Goal: Information Seeking & Learning: Learn about a topic

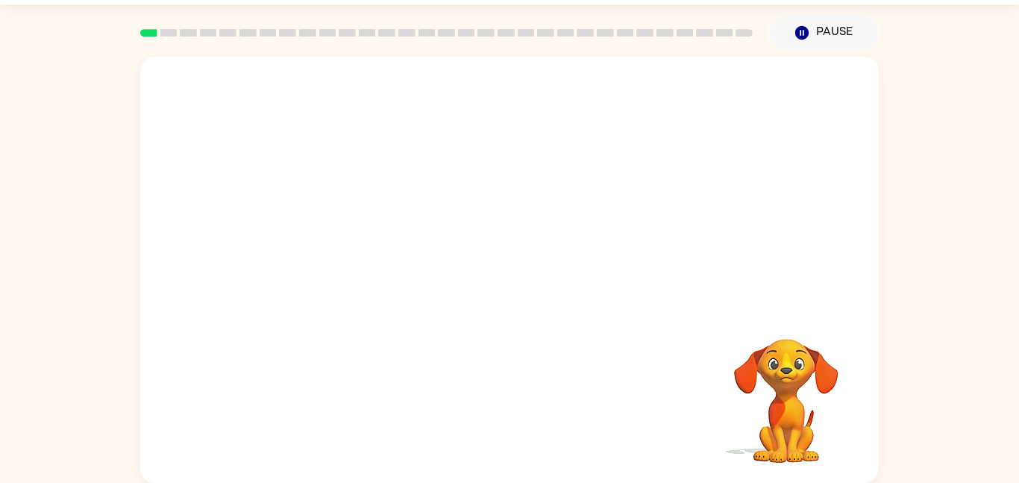
scroll to position [40, 0]
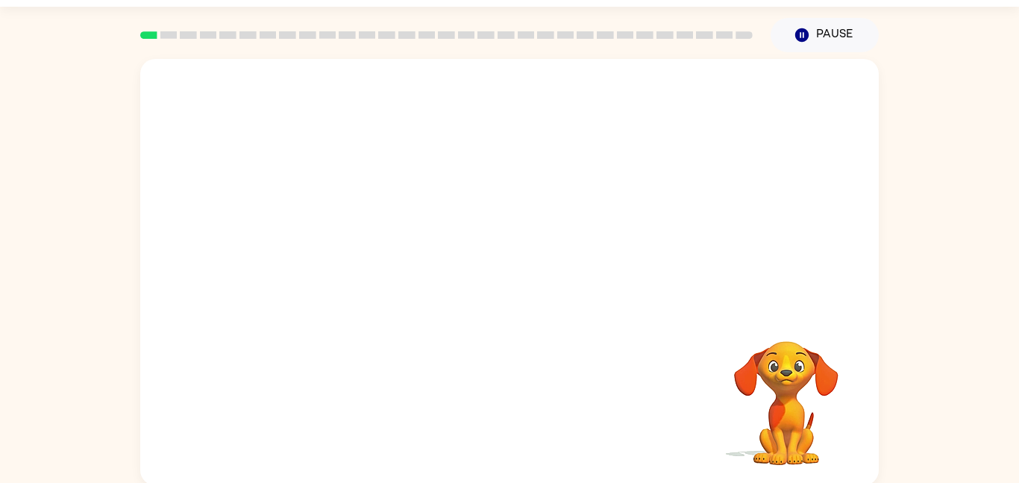
drag, startPoint x: 354, startPoint y: 248, endPoint x: 439, endPoint y: 172, distance: 114.1
click at [439, 172] on video "Your browser must support playing .mp4 files to use Literably. Please try using…" at bounding box center [509, 184] width 739 height 251
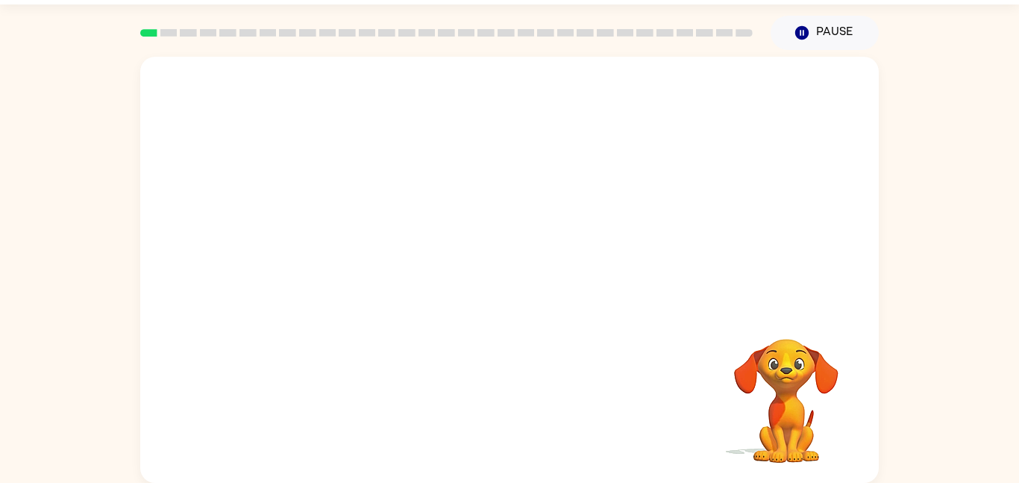
click at [336, 248] on video "Your browser must support playing .mp4 files to use Literably. Please try using…" at bounding box center [509, 182] width 739 height 251
click at [525, 268] on button "button" at bounding box center [510, 277] width 96 height 54
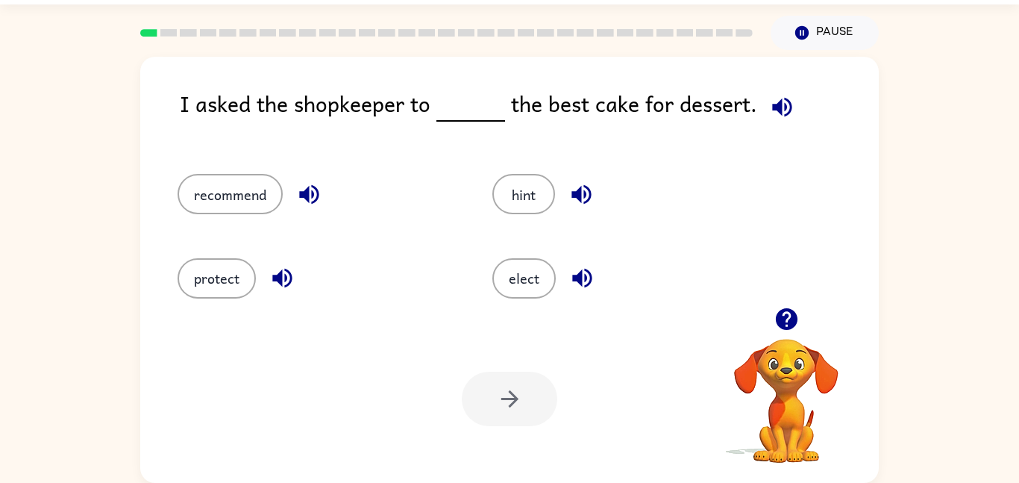
drag, startPoint x: 196, startPoint y: 200, endPoint x: 454, endPoint y: 63, distance: 292.4
click at [454, 63] on div "I asked the shopkeeper to the best cake for dessert. recommend hint protect ele…" at bounding box center [509, 270] width 739 height 426
click at [233, 187] on button "recommend" at bounding box center [230, 194] width 105 height 40
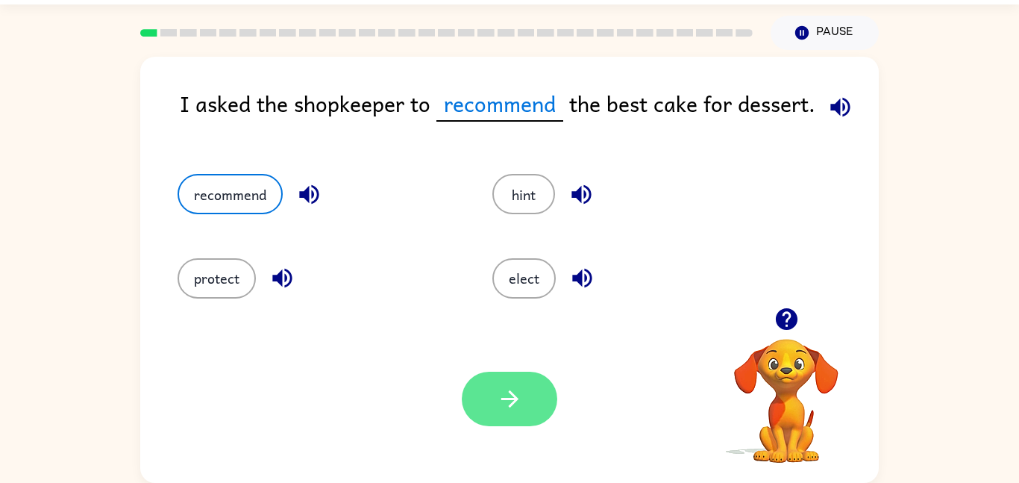
click at [513, 383] on button "button" at bounding box center [510, 399] width 96 height 54
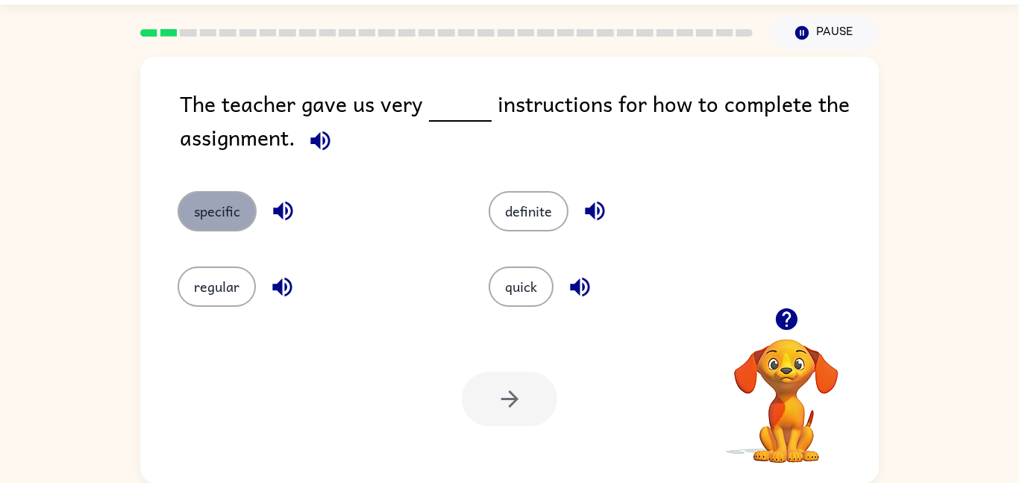
click at [243, 222] on button "specific" at bounding box center [217, 211] width 79 height 40
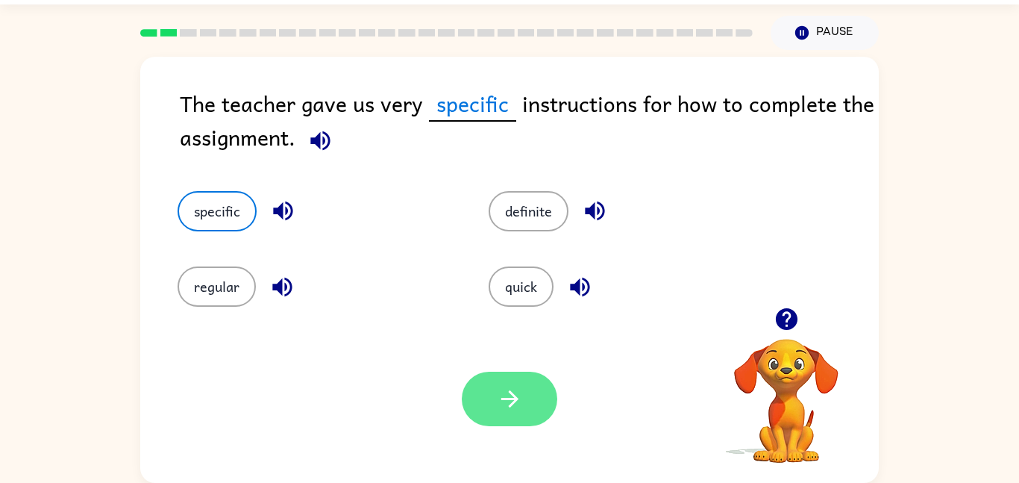
click at [520, 405] on icon "button" at bounding box center [510, 399] width 26 height 26
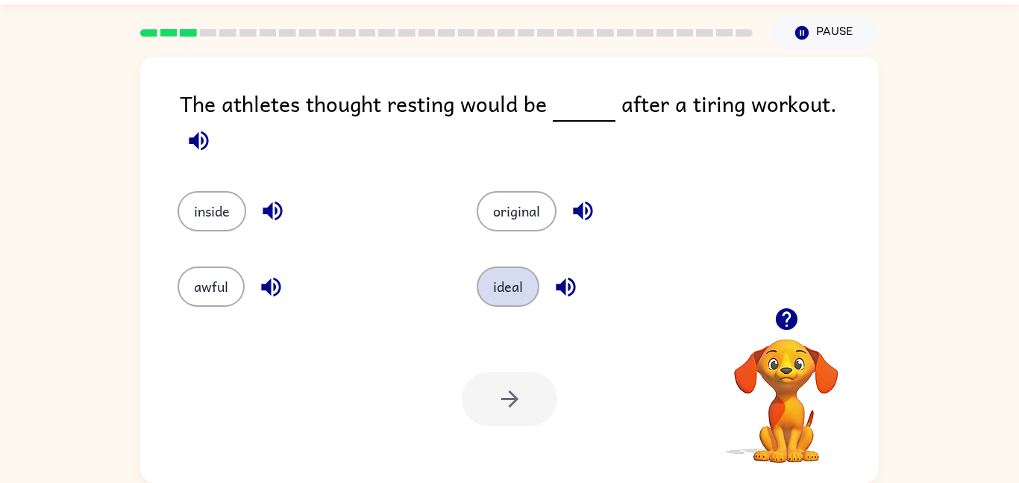
click at [507, 282] on button "ideal" at bounding box center [508, 286] width 63 height 40
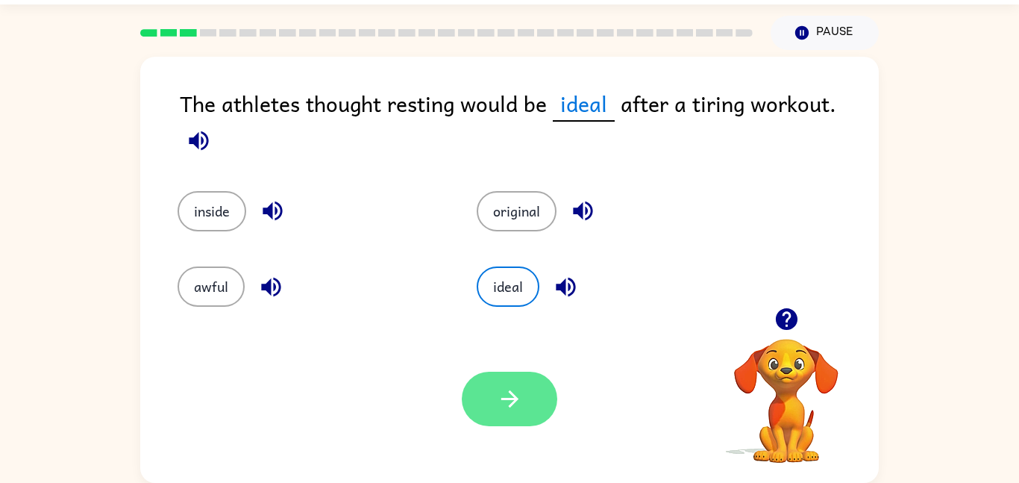
click at [494, 414] on button "button" at bounding box center [510, 399] width 96 height 54
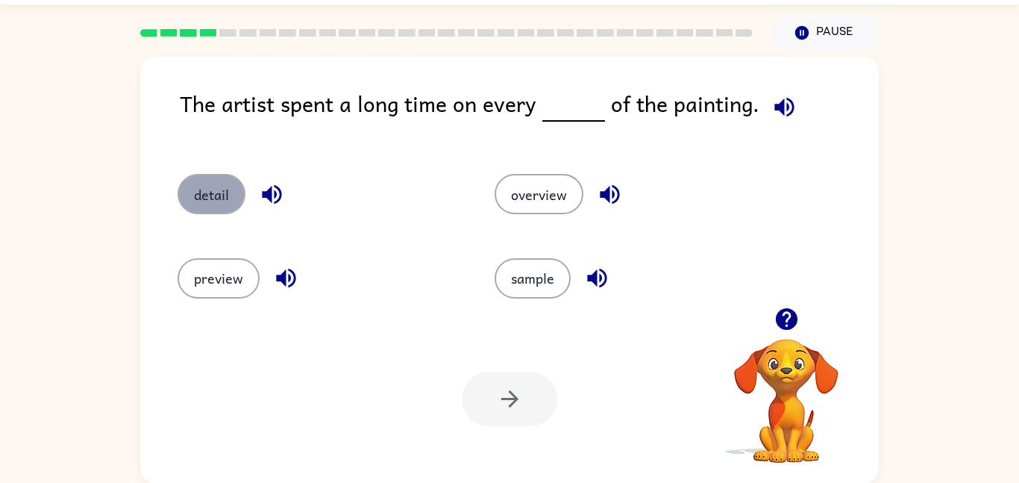
click at [210, 211] on button "detail" at bounding box center [212, 194] width 68 height 40
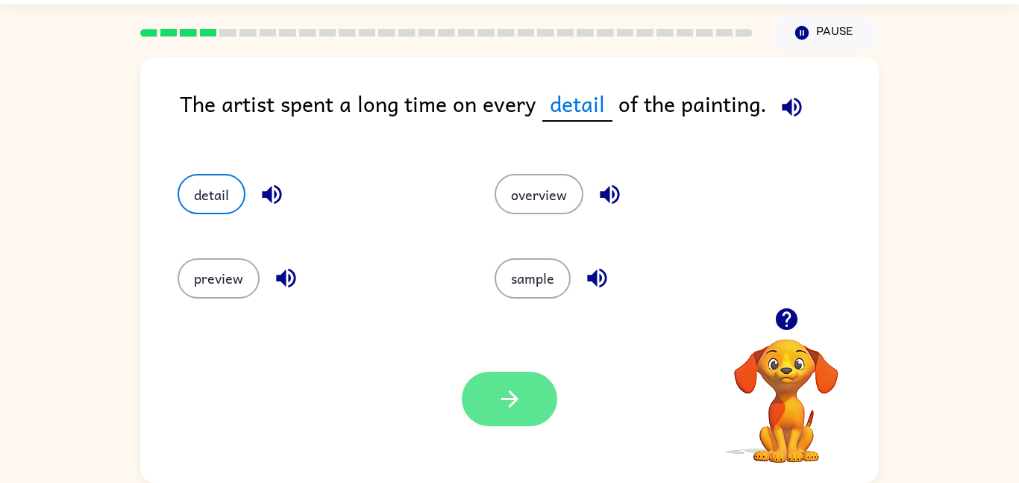
click at [537, 401] on button "button" at bounding box center [510, 399] width 96 height 54
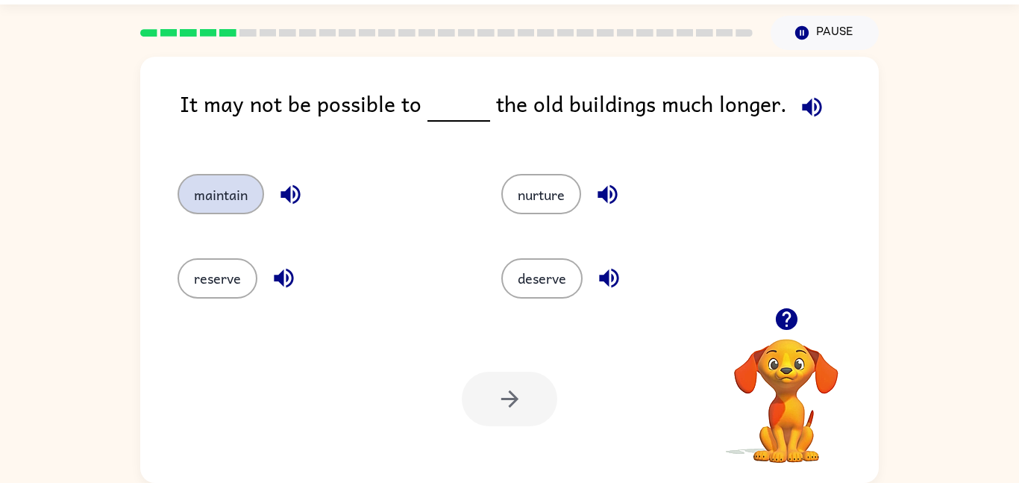
click at [212, 210] on button "maintain" at bounding box center [221, 194] width 87 height 40
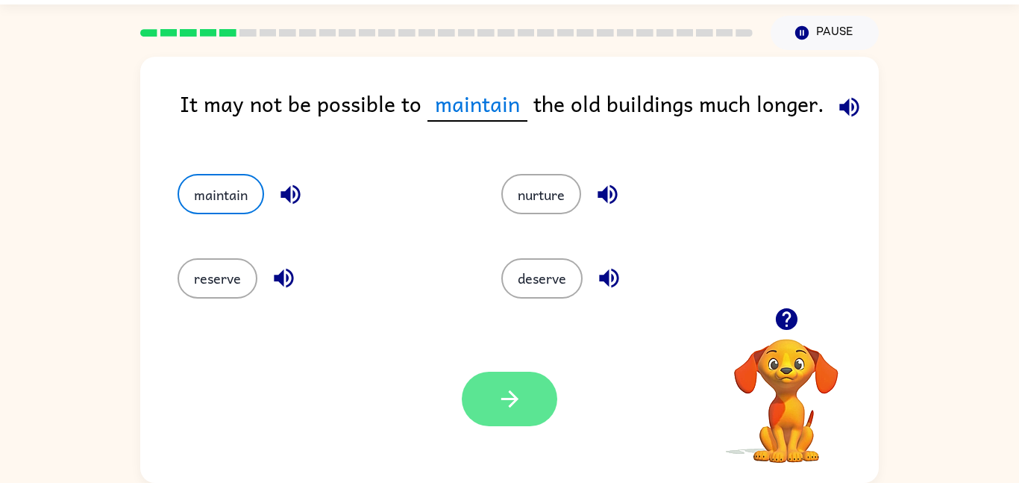
click at [486, 392] on button "button" at bounding box center [510, 399] width 96 height 54
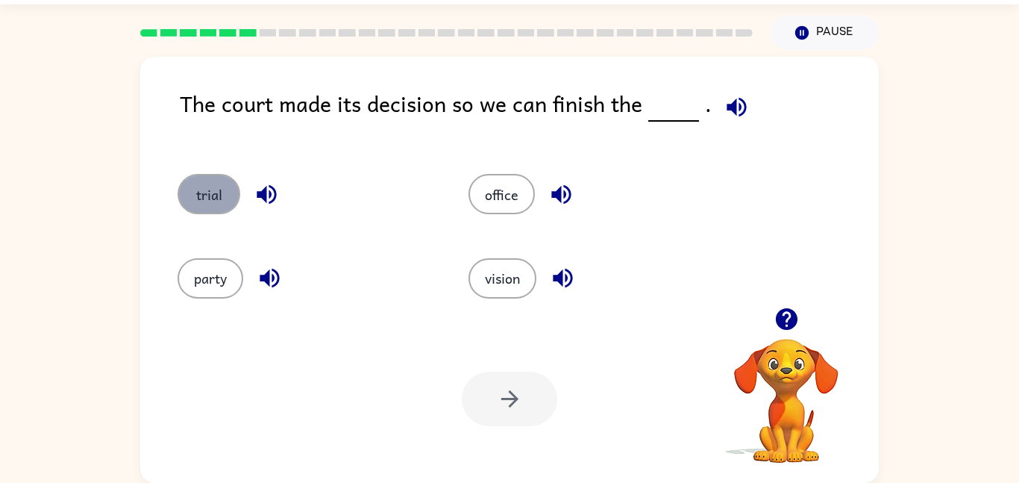
click at [218, 207] on button "trial" at bounding box center [209, 194] width 63 height 40
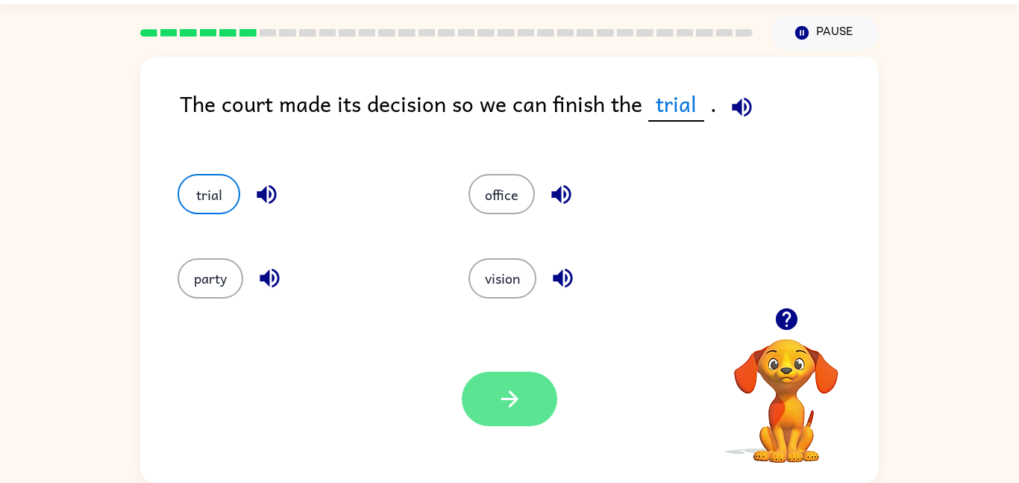
click at [512, 384] on button "button" at bounding box center [510, 399] width 96 height 54
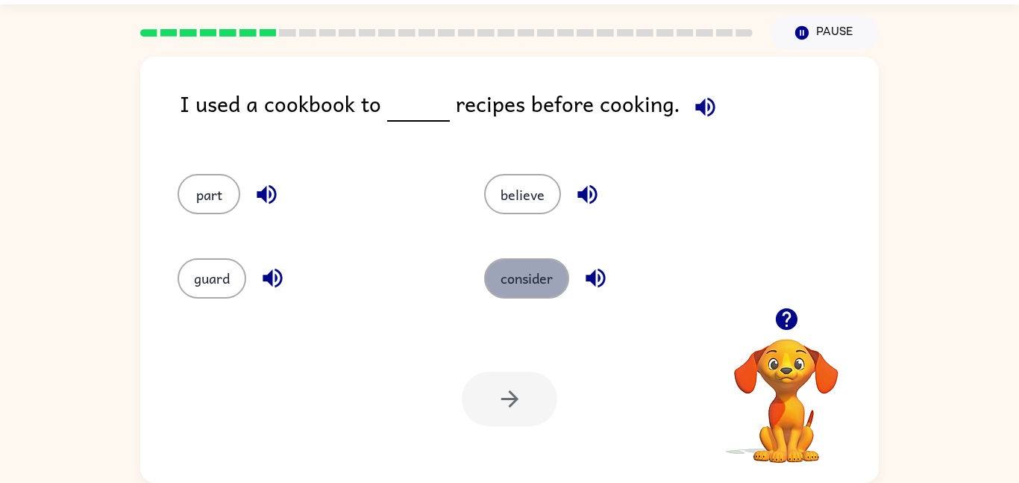
click at [539, 274] on button "consider" at bounding box center [526, 278] width 85 height 40
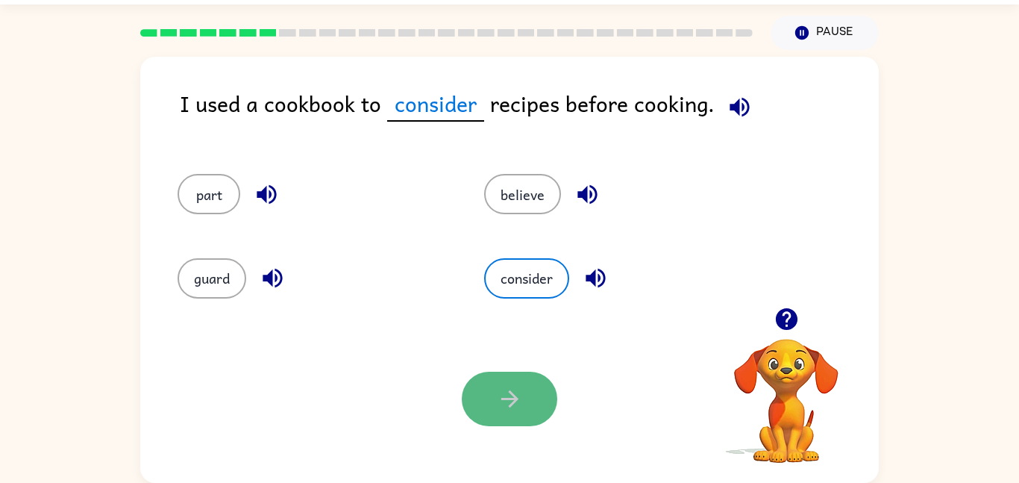
click at [514, 425] on button "button" at bounding box center [510, 399] width 96 height 54
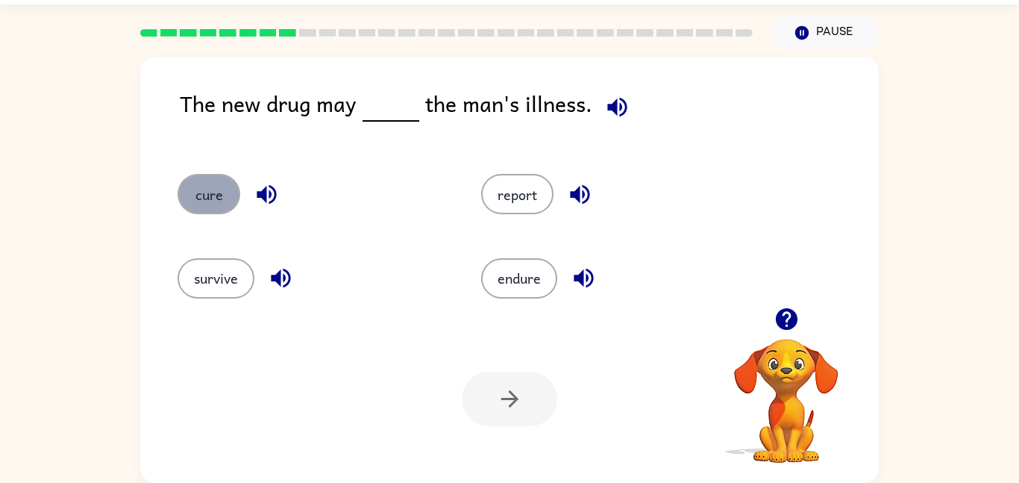
click at [232, 196] on button "cure" at bounding box center [209, 194] width 63 height 40
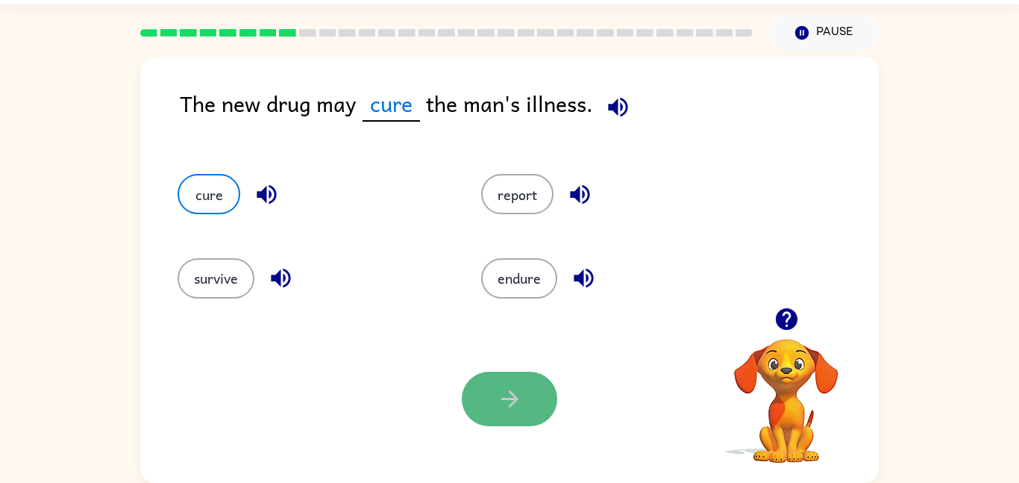
click at [512, 402] on icon "button" at bounding box center [509, 398] width 17 height 17
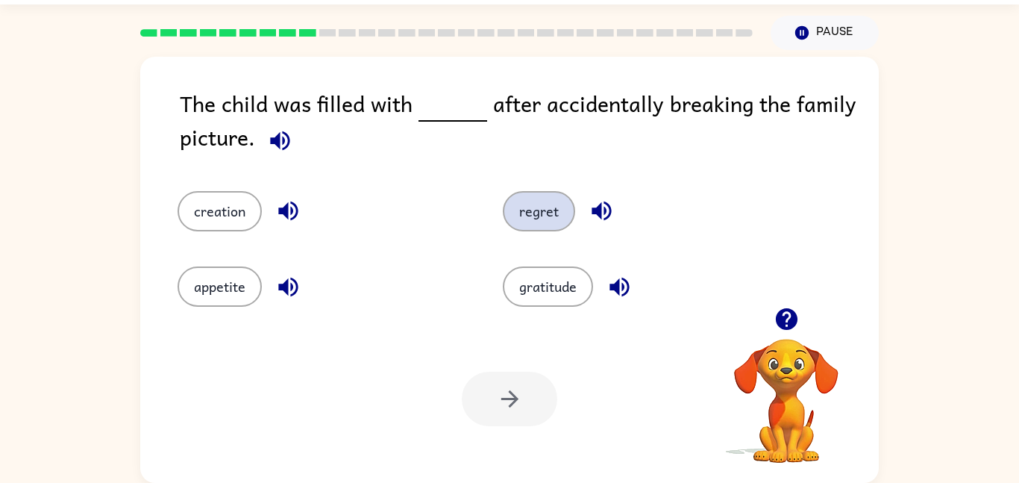
click at [525, 228] on button "regret" at bounding box center [539, 211] width 72 height 40
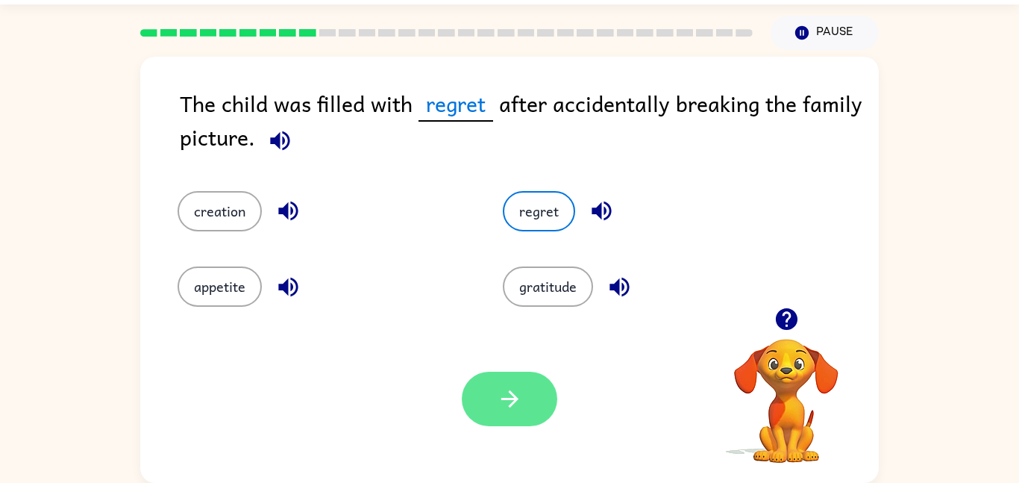
click at [510, 387] on icon "button" at bounding box center [510, 399] width 26 height 26
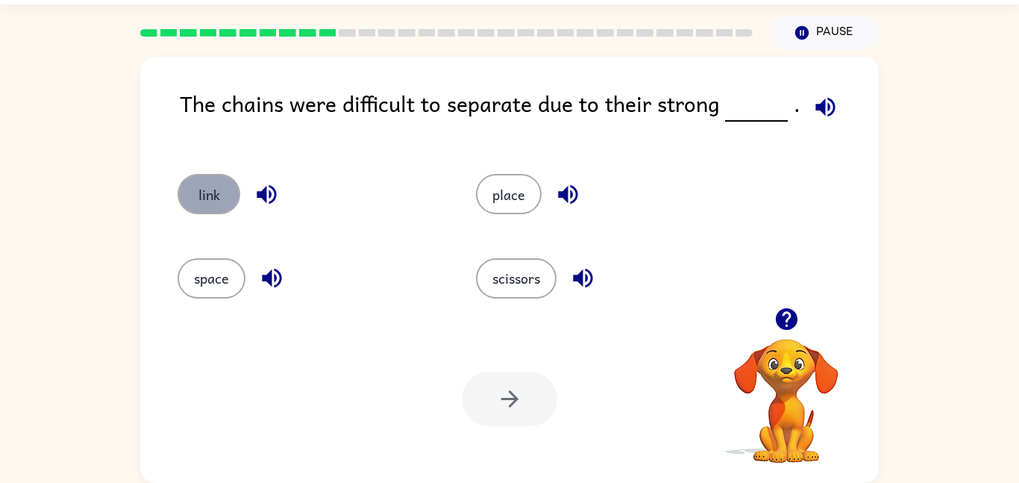
click at [193, 213] on button "link" at bounding box center [209, 194] width 63 height 40
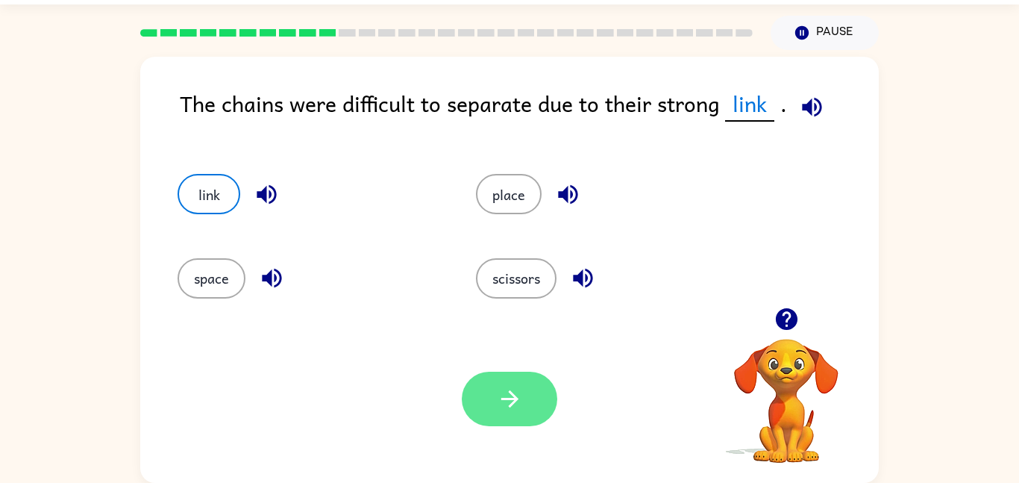
click at [490, 404] on button "button" at bounding box center [510, 399] width 96 height 54
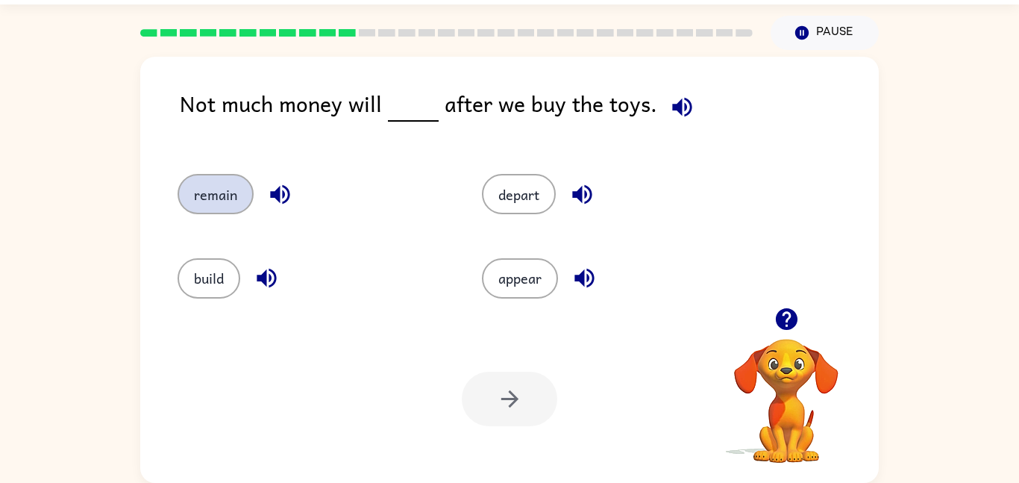
click at [219, 212] on button "remain" at bounding box center [216, 194] width 76 height 40
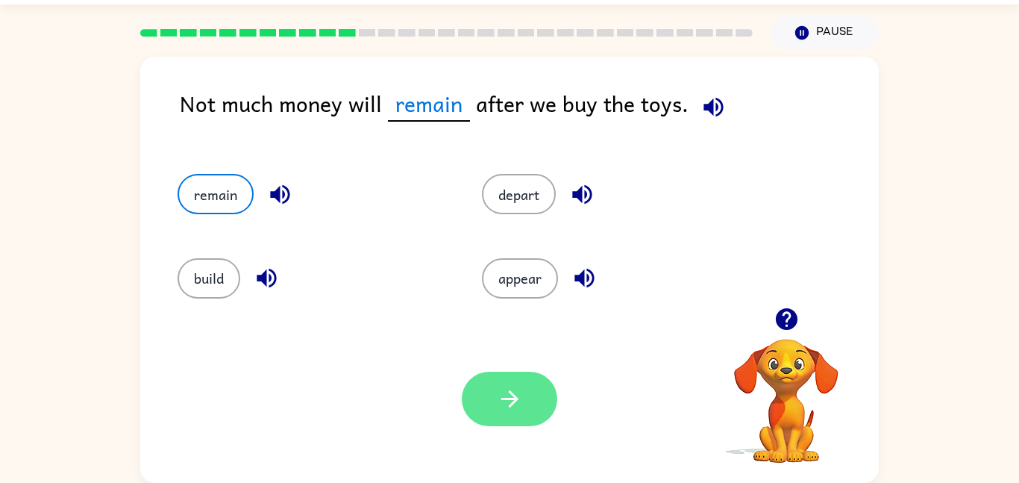
click at [533, 414] on button "button" at bounding box center [510, 399] width 96 height 54
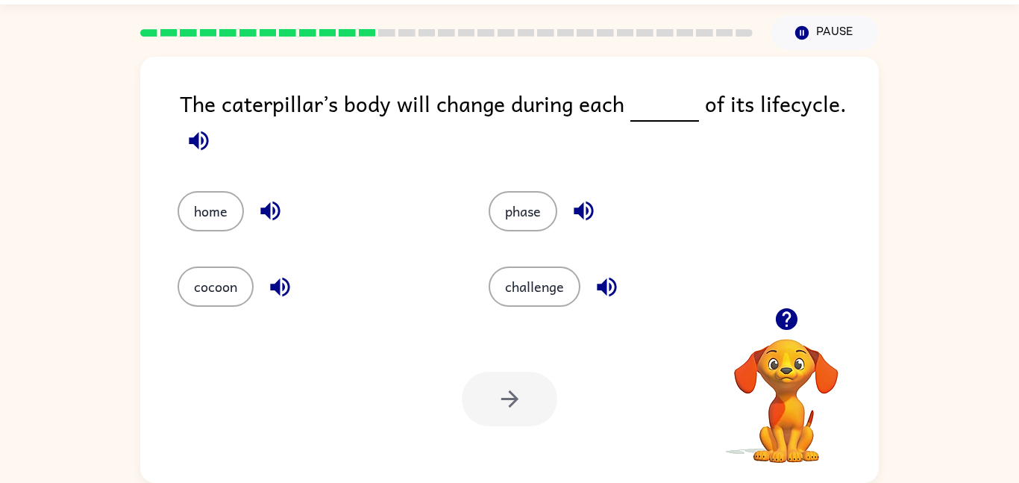
click at [498, 231] on div "phase" at bounding box center [627, 211] width 277 height 40
click at [522, 210] on button "phase" at bounding box center [523, 211] width 69 height 40
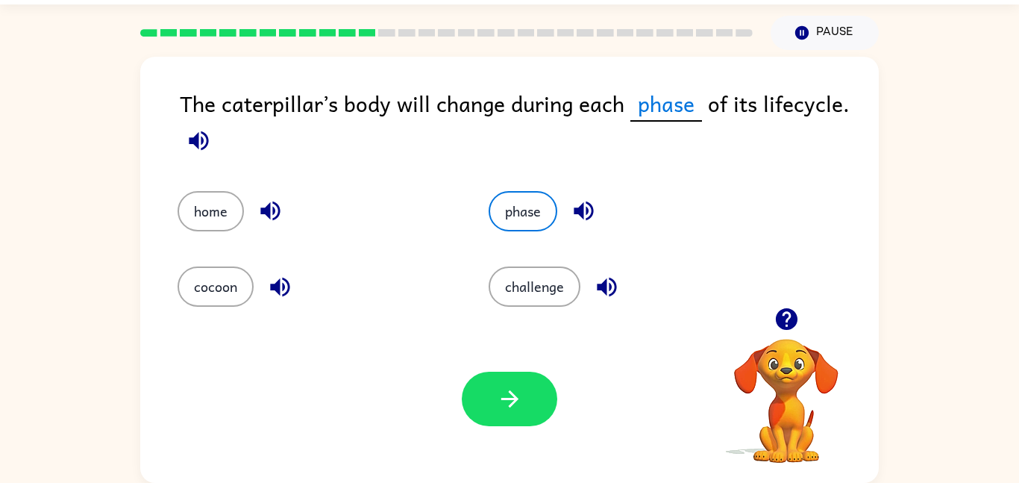
click at [513, 427] on div "Your browser must support playing .mp4 files to use Literably. Please try using…" at bounding box center [509, 399] width 739 height 168
click at [504, 417] on button "button" at bounding box center [510, 399] width 96 height 54
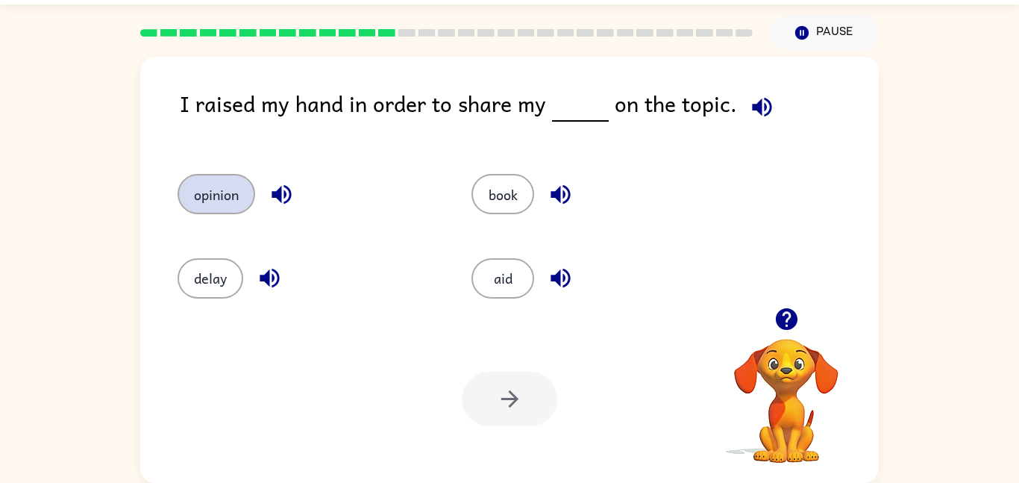
click at [239, 213] on button "opinion" at bounding box center [217, 194] width 78 height 40
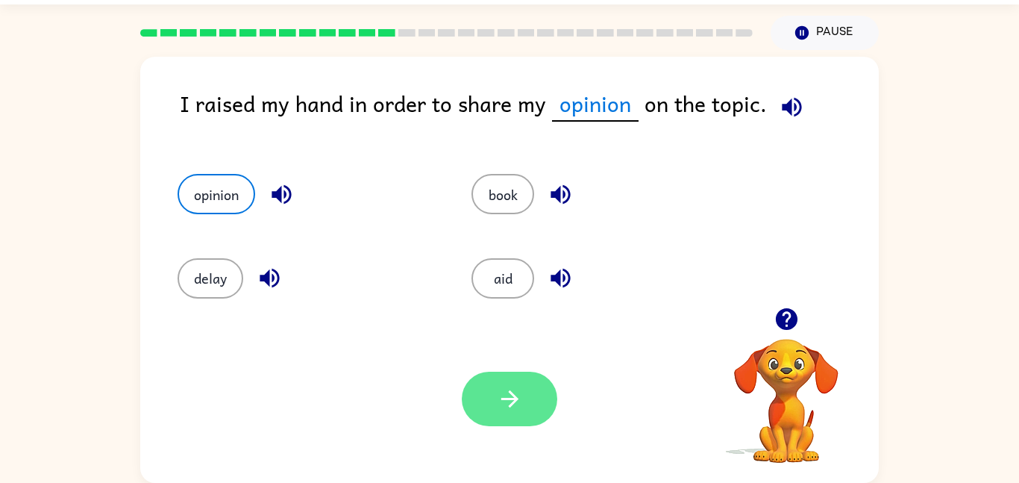
click at [502, 410] on icon "button" at bounding box center [510, 399] width 26 height 26
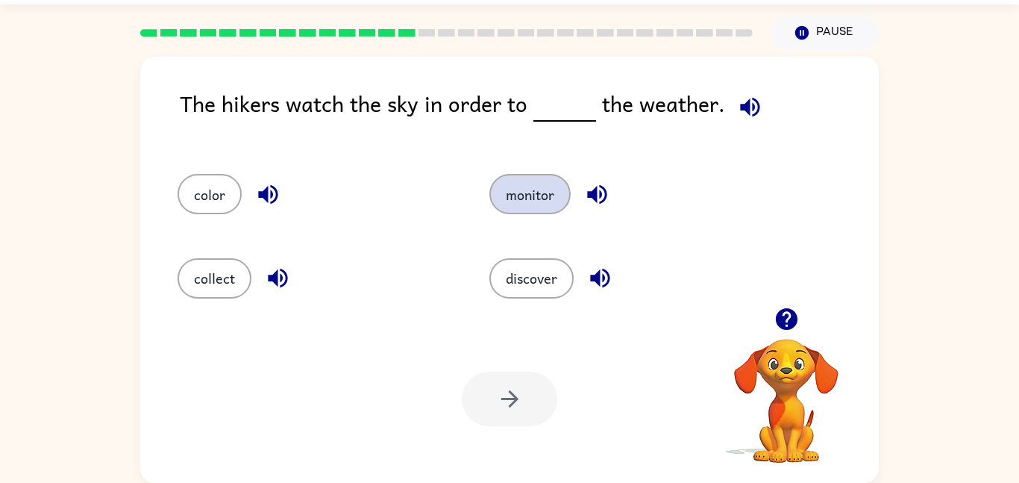
click at [531, 213] on button "monitor" at bounding box center [529, 194] width 81 height 40
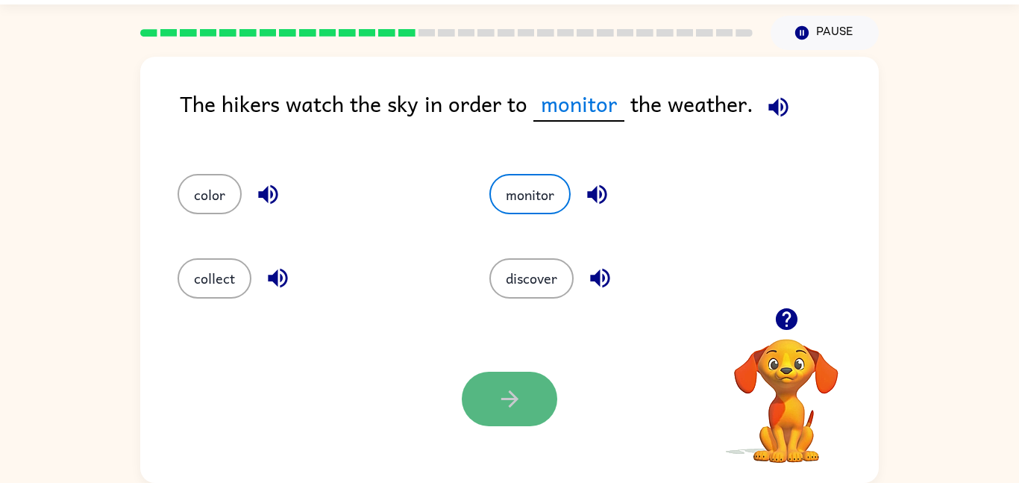
click at [511, 386] on icon "button" at bounding box center [510, 399] width 26 height 26
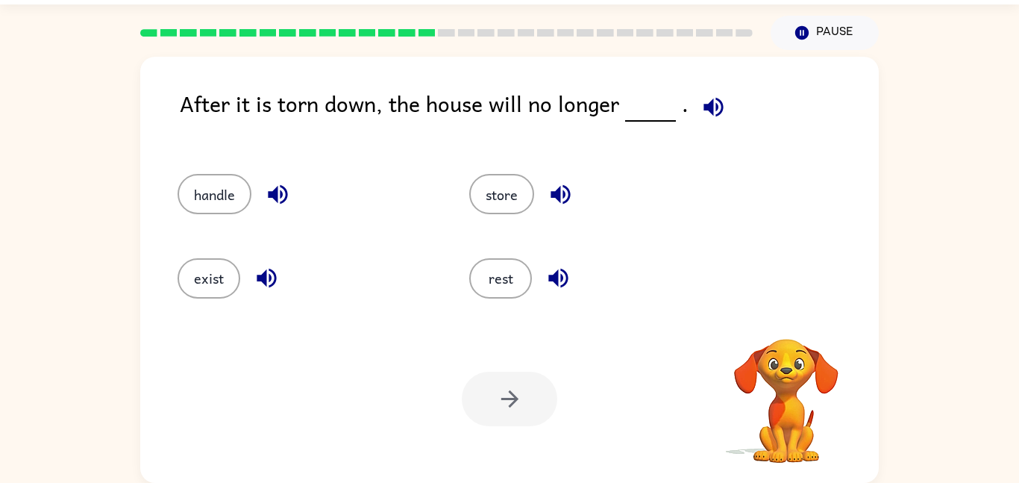
click at [511, 386] on div at bounding box center [510, 399] width 96 height 54
click at [237, 298] on div "exist" at bounding box center [295, 272] width 292 height 84
click at [231, 295] on div "exist" at bounding box center [306, 278] width 257 height 40
click at [211, 286] on button "exist" at bounding box center [209, 278] width 63 height 40
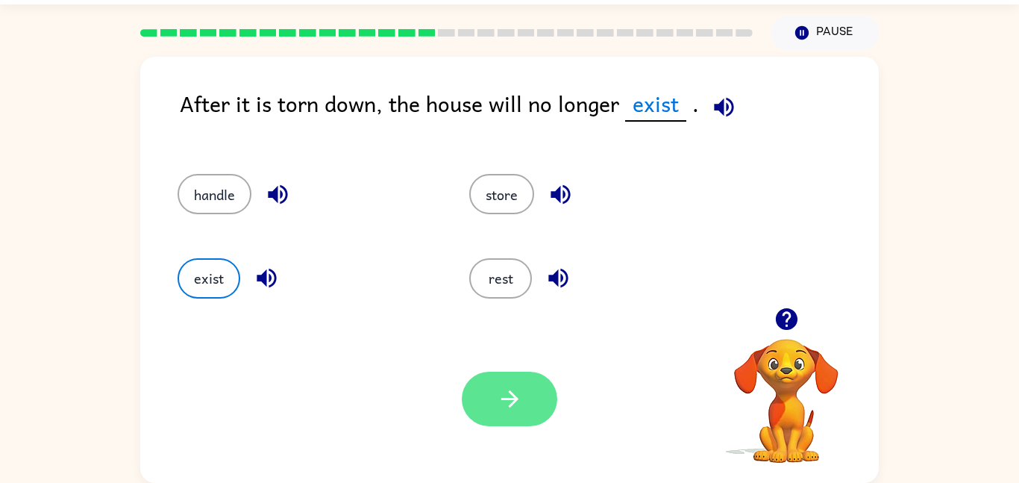
click at [513, 408] on icon "button" at bounding box center [510, 399] width 26 height 26
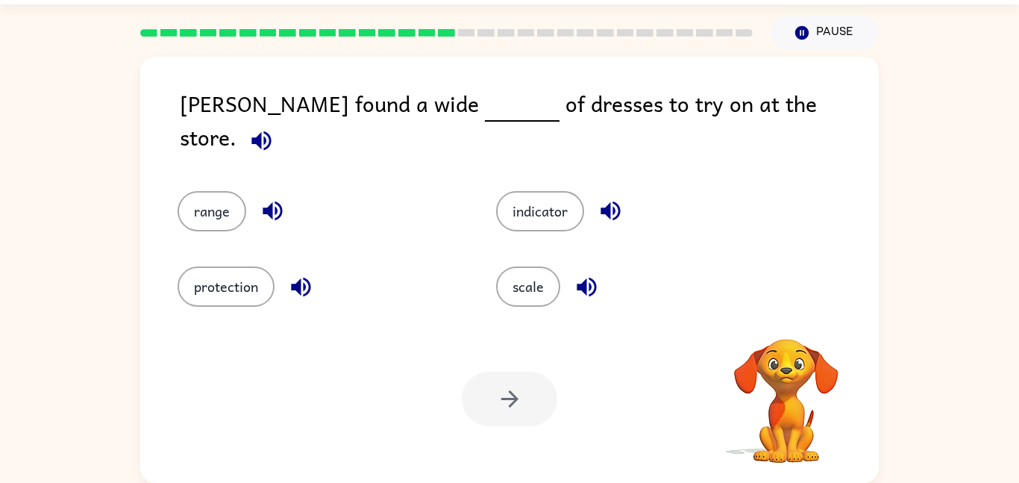
click at [513, 408] on div at bounding box center [510, 399] width 96 height 54
click at [208, 238] on div "protection" at bounding box center [308, 275] width 319 height 75
click at [210, 207] on button "range" at bounding box center [212, 211] width 69 height 40
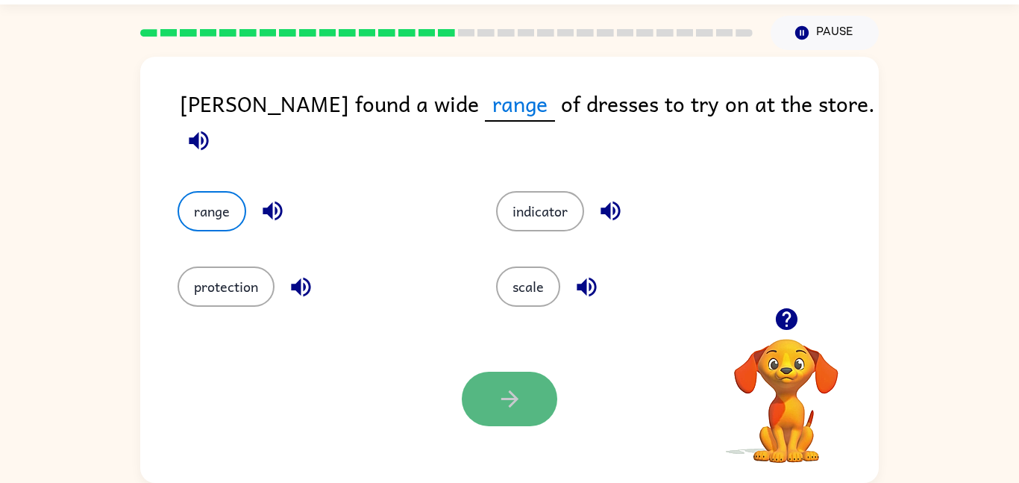
click at [498, 401] on icon "button" at bounding box center [510, 399] width 26 height 26
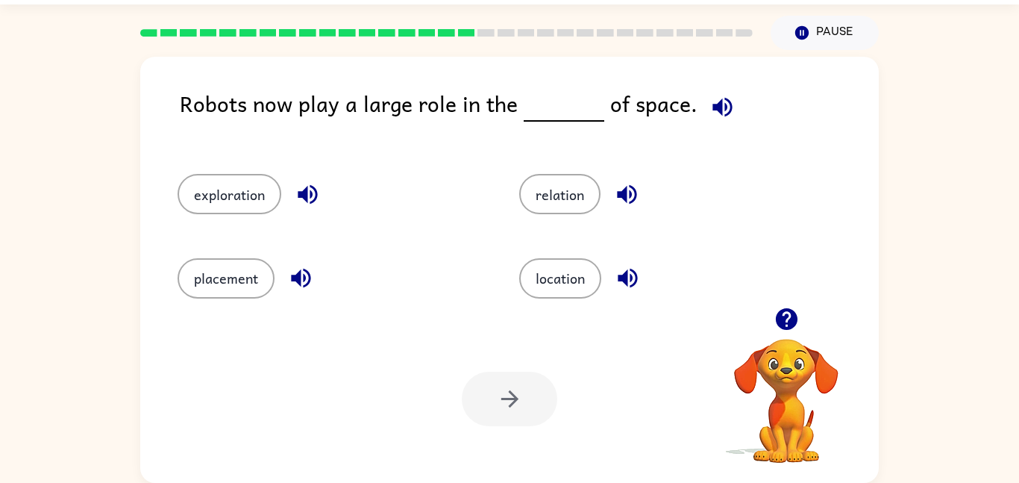
click at [498, 401] on div at bounding box center [510, 399] width 96 height 54
click at [219, 295] on button "placement" at bounding box center [226, 278] width 97 height 40
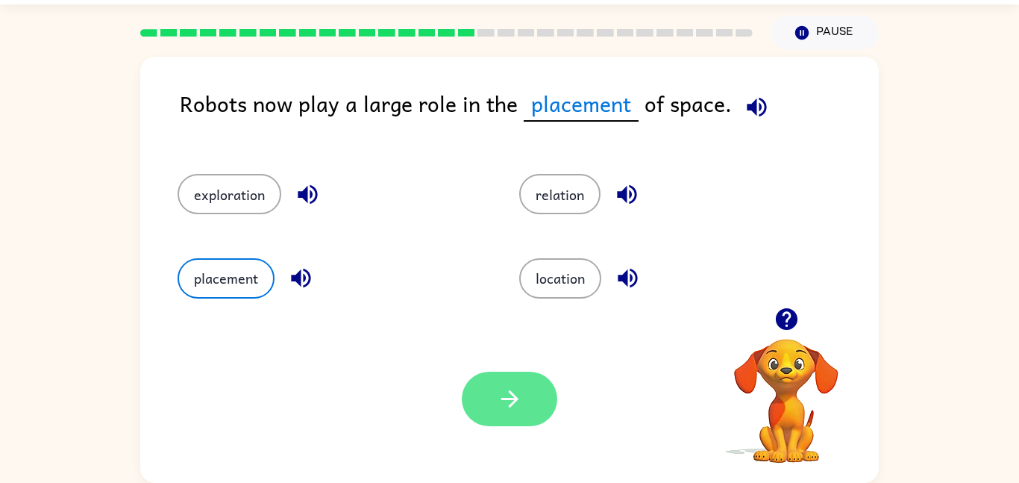
click at [541, 411] on button "button" at bounding box center [510, 399] width 96 height 54
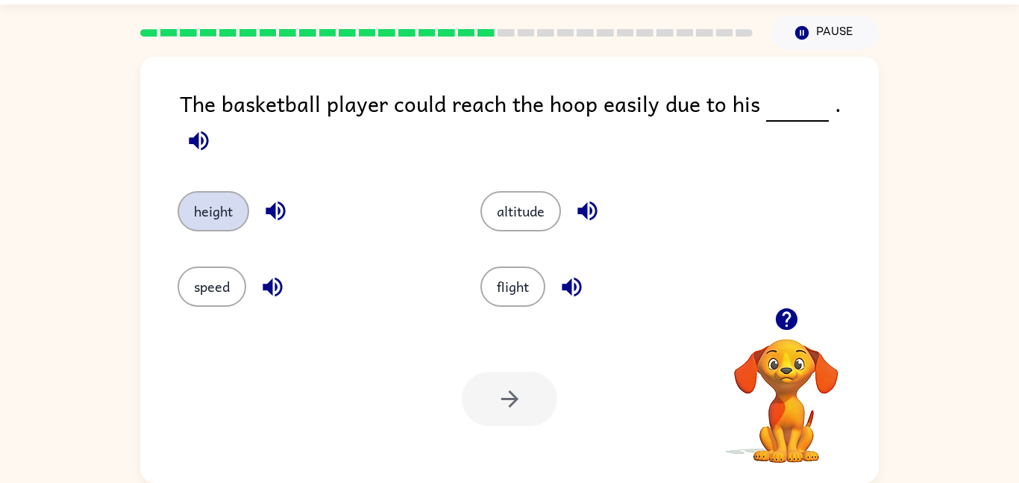
click at [205, 204] on button "height" at bounding box center [214, 211] width 72 height 40
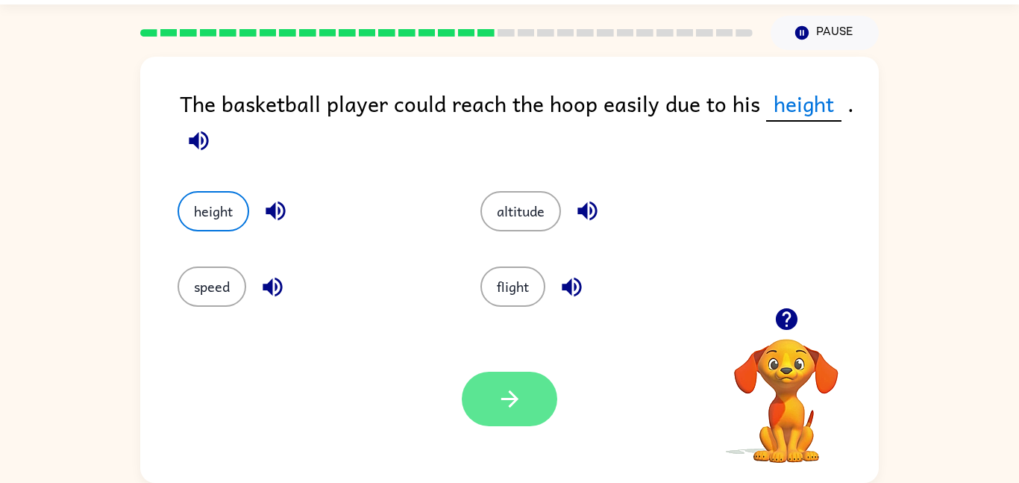
click at [506, 394] on icon "button" at bounding box center [510, 399] width 26 height 26
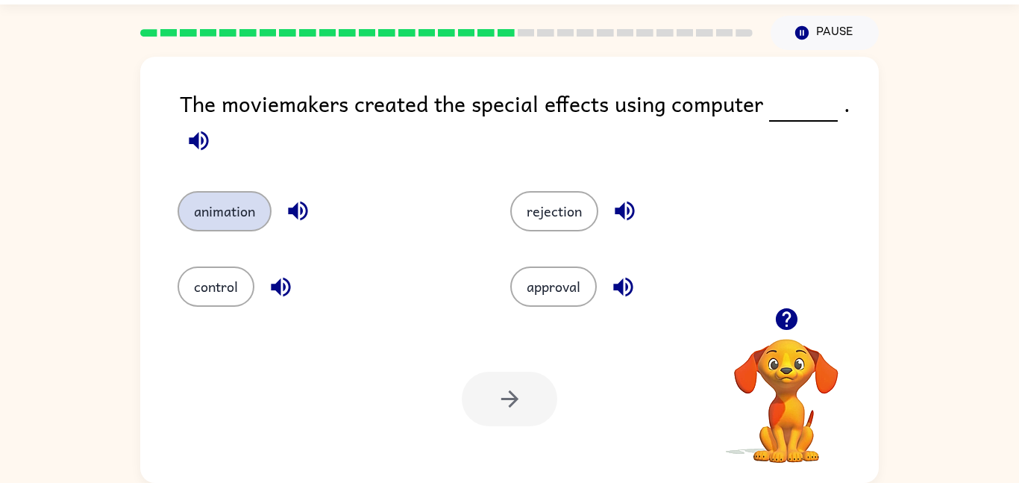
click at [246, 213] on button "animation" at bounding box center [225, 211] width 94 height 40
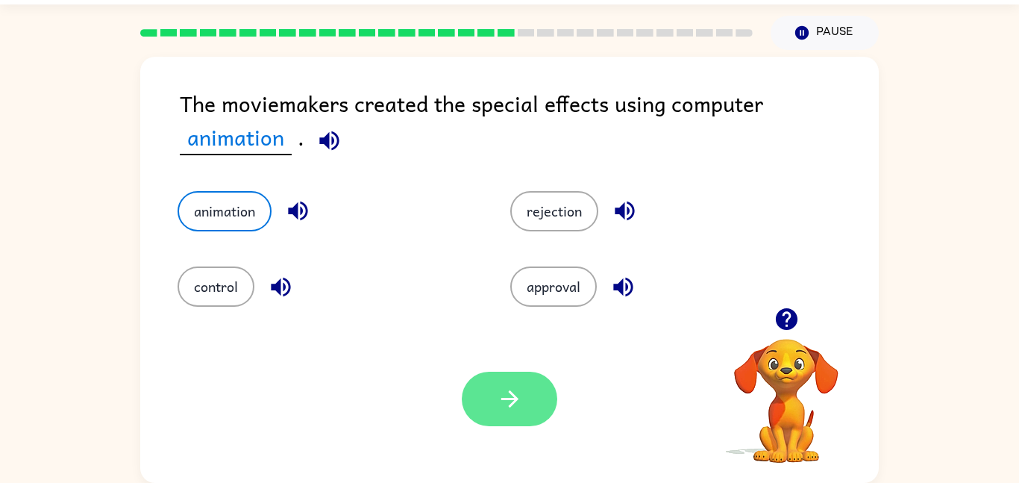
click at [502, 407] on icon "button" at bounding box center [510, 399] width 26 height 26
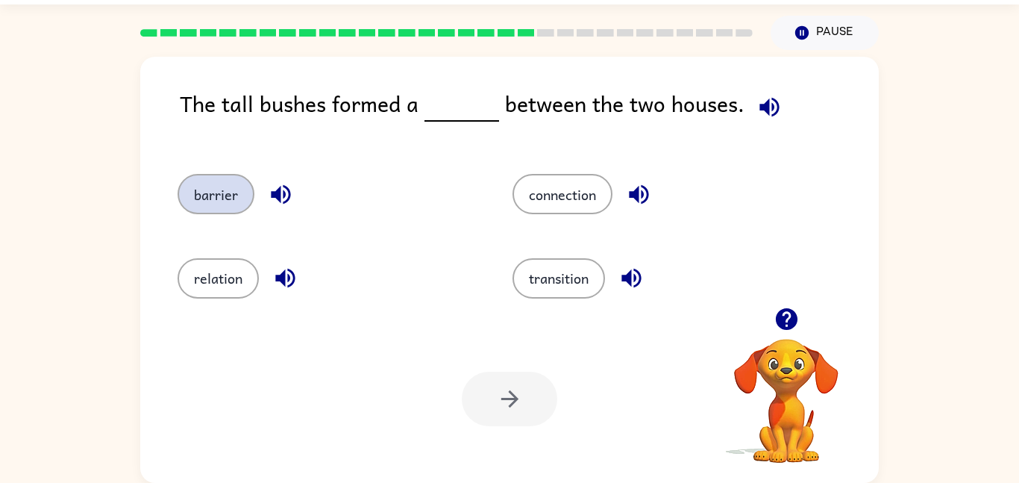
click at [178, 190] on button "barrier" at bounding box center [216, 194] width 77 height 40
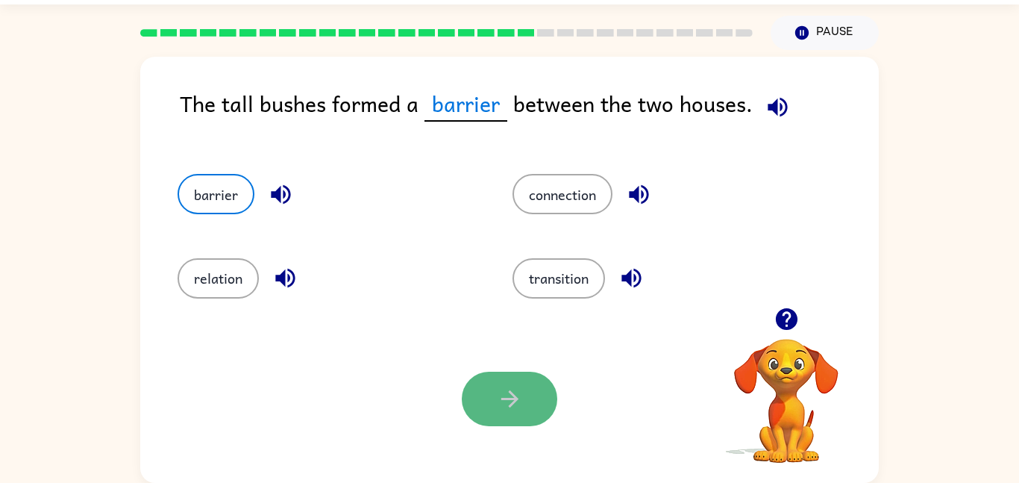
click at [476, 389] on button "button" at bounding box center [510, 399] width 96 height 54
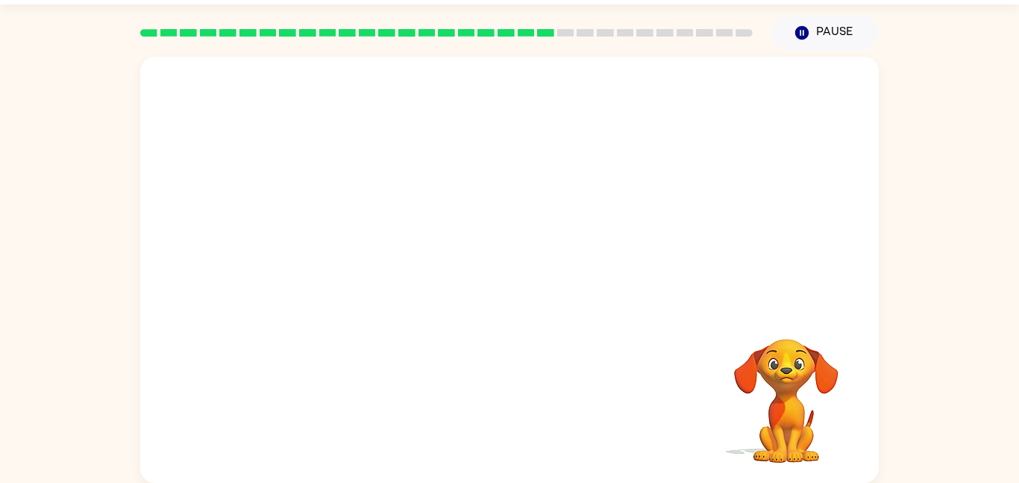
click at [439, 249] on video "Your browser must support playing .mp4 files to use Literably. Please try using…" at bounding box center [509, 182] width 739 height 251
click at [478, 275] on div at bounding box center [510, 277] width 96 height 54
click at [492, 289] on button "button" at bounding box center [510, 277] width 96 height 54
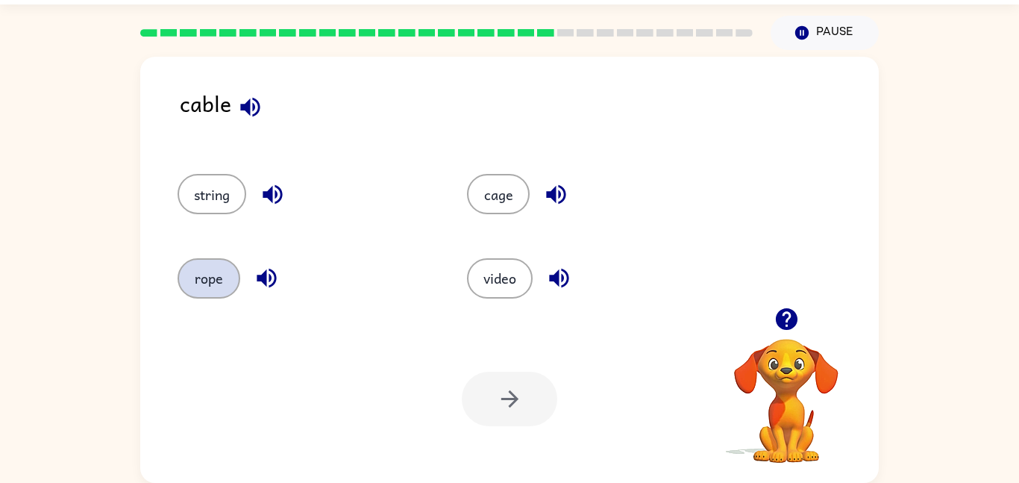
click at [197, 289] on button "rope" at bounding box center [209, 278] width 63 height 40
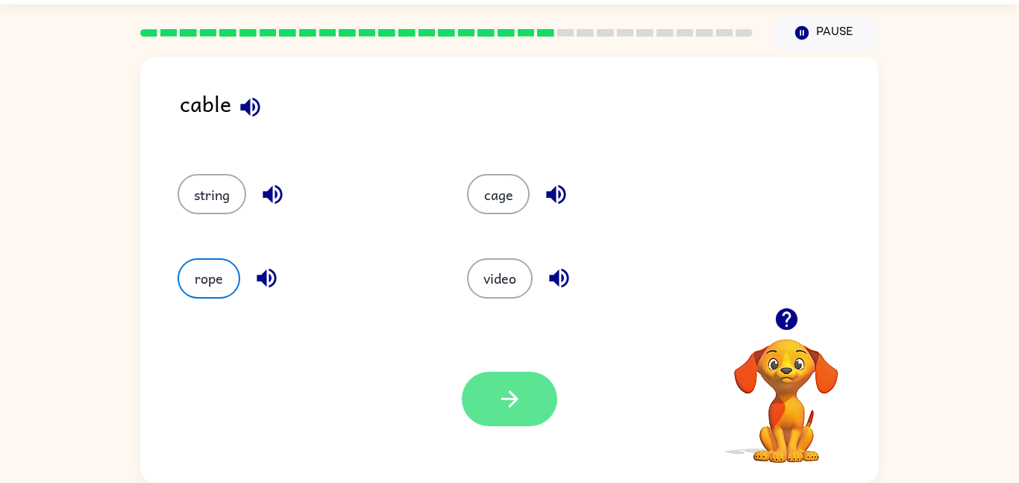
click at [502, 419] on button "button" at bounding box center [510, 399] width 96 height 54
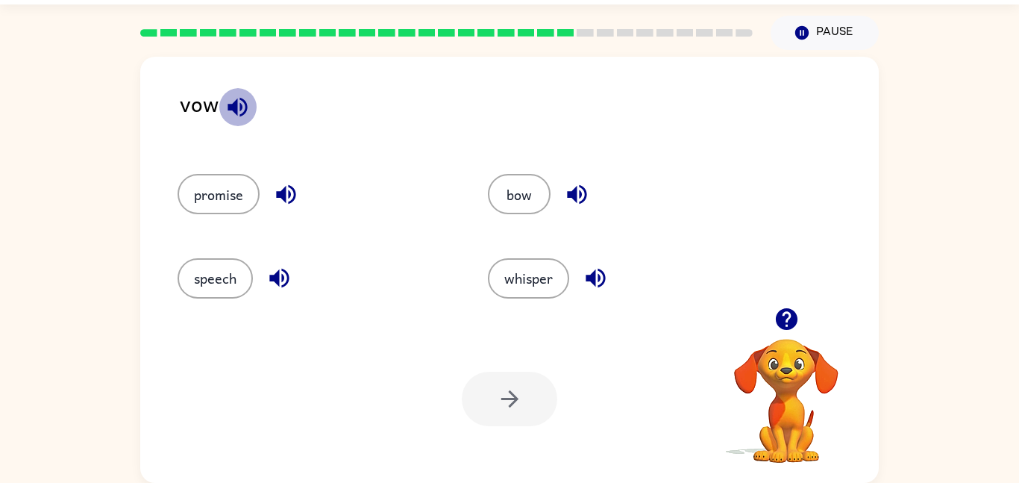
click at [234, 107] on icon "button" at bounding box center [237, 106] width 19 height 19
click at [218, 292] on button "speech" at bounding box center [215, 278] width 75 height 40
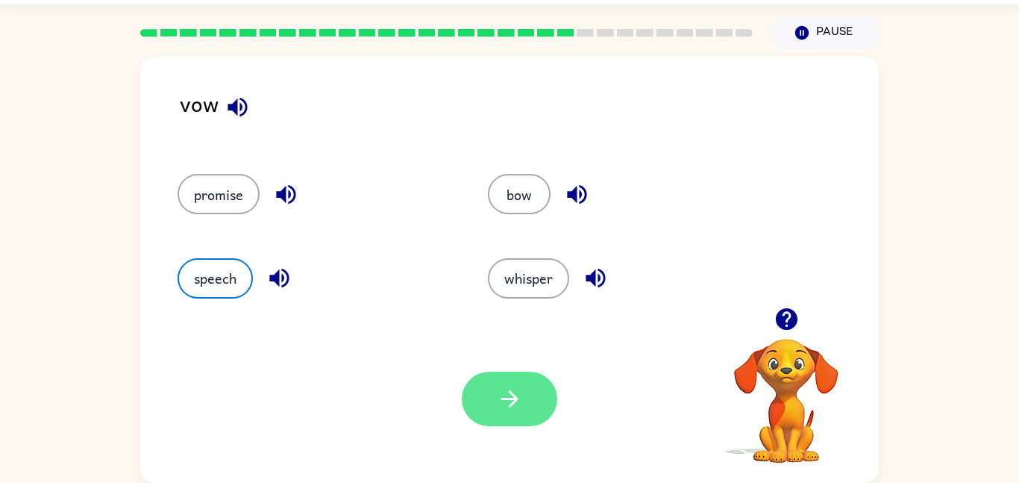
click at [489, 401] on button "button" at bounding box center [510, 399] width 96 height 54
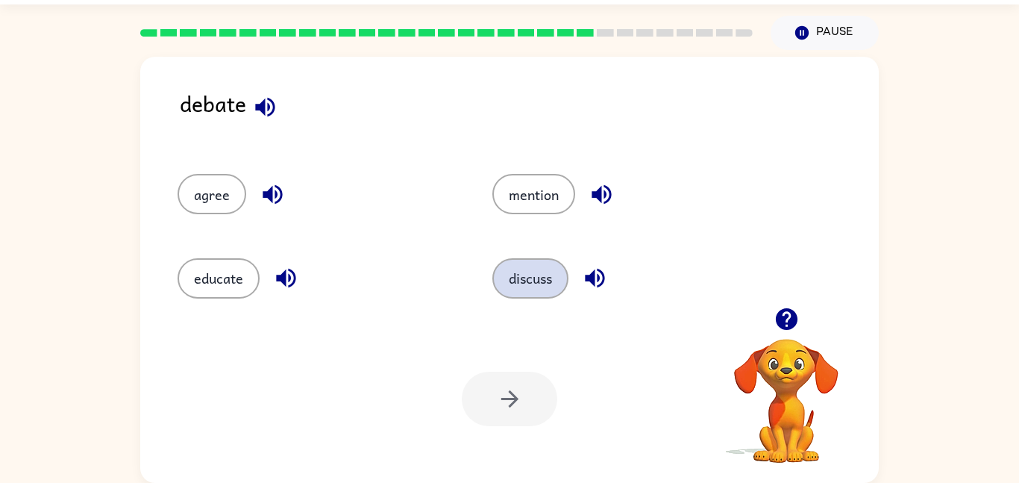
click at [514, 281] on button "discuss" at bounding box center [530, 278] width 76 height 40
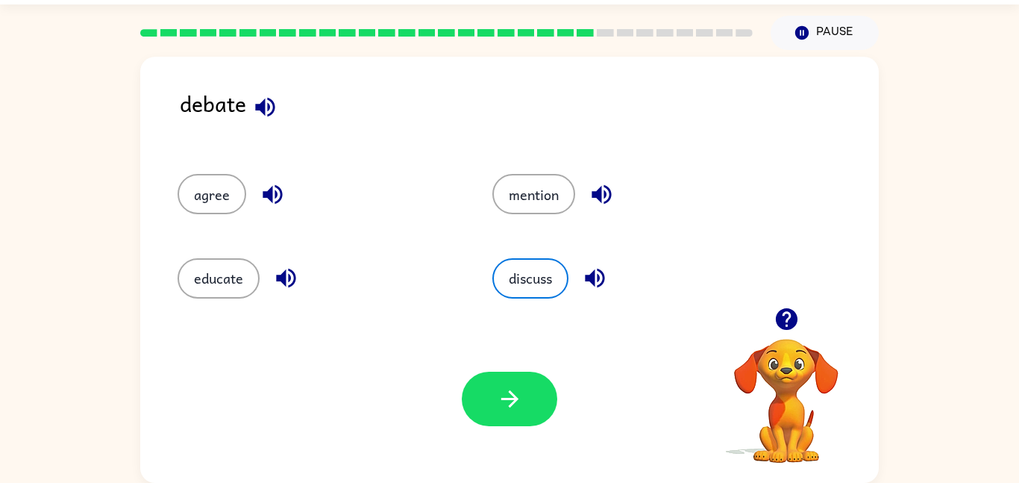
click at [495, 436] on div "Your browser must support playing .mp4 files to use Literably. Please try using…" at bounding box center [509, 399] width 739 height 168
click at [506, 366] on div "Your browser must support playing .mp4 files to use Literably. Please try using…" at bounding box center [509, 399] width 739 height 168
click at [497, 387] on icon "button" at bounding box center [510, 399] width 26 height 26
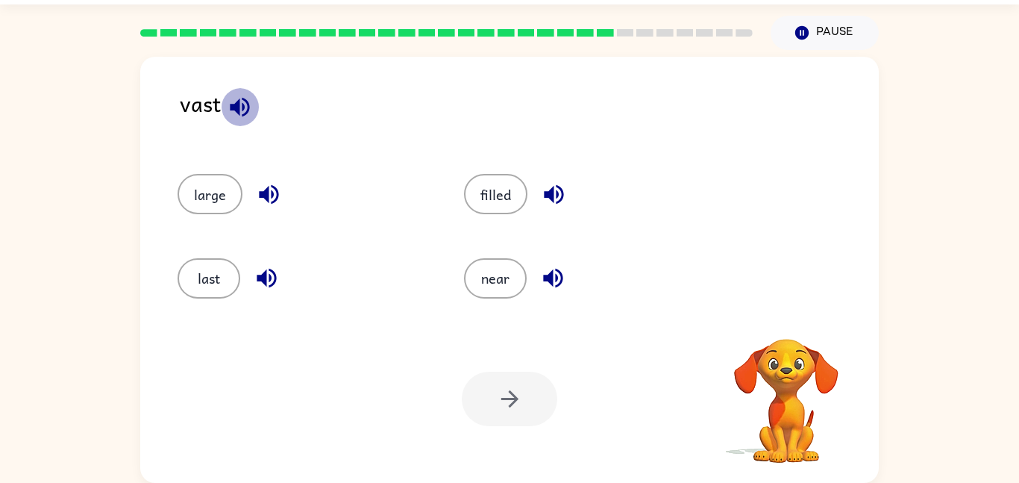
click at [242, 110] on icon "button" at bounding box center [239, 106] width 19 height 19
click at [489, 297] on button "near" at bounding box center [495, 278] width 63 height 40
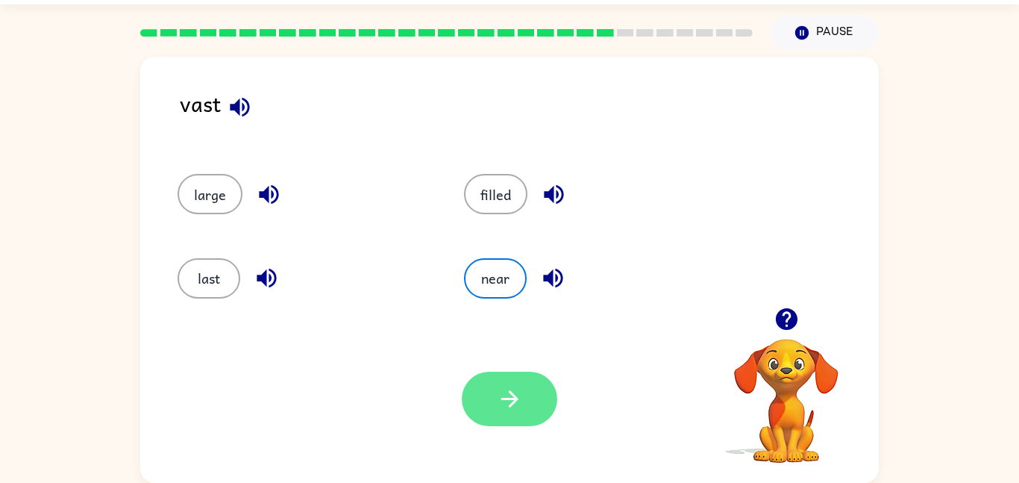
click at [497, 404] on icon "button" at bounding box center [510, 399] width 26 height 26
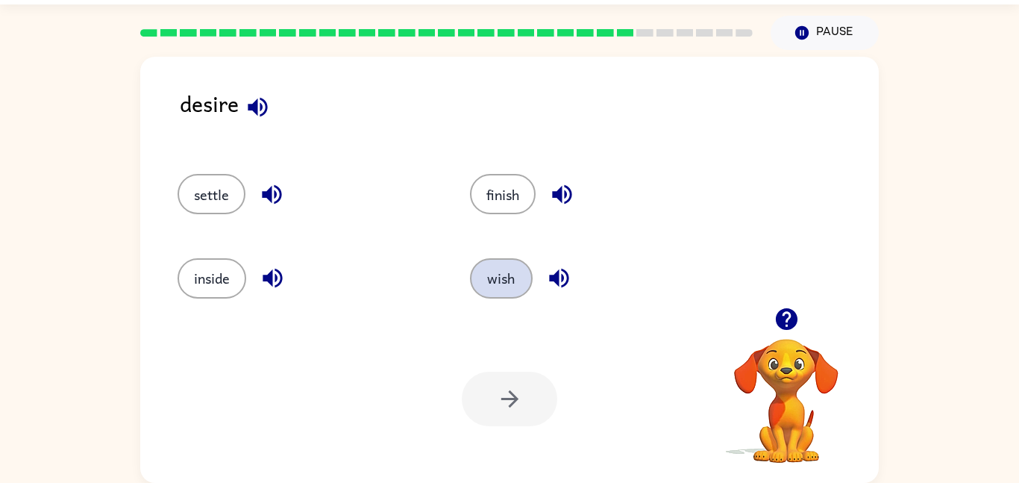
click at [522, 280] on button "wish" at bounding box center [501, 278] width 63 height 40
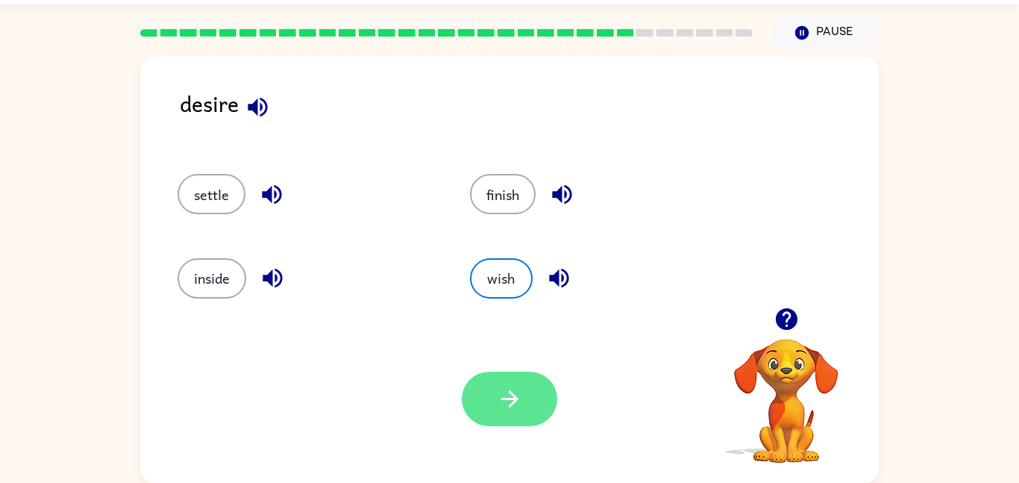
click at [501, 372] on button "button" at bounding box center [510, 399] width 96 height 54
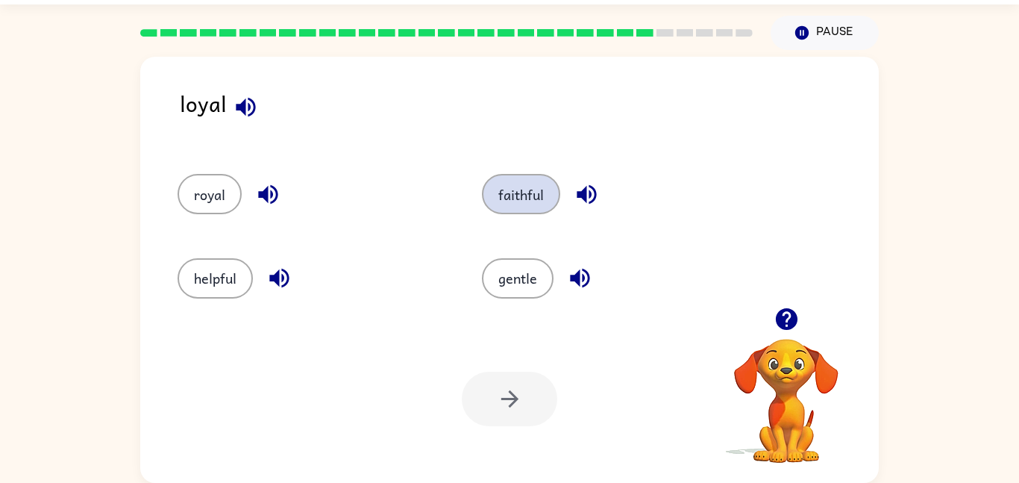
click at [519, 208] on button "faithful" at bounding box center [521, 194] width 78 height 40
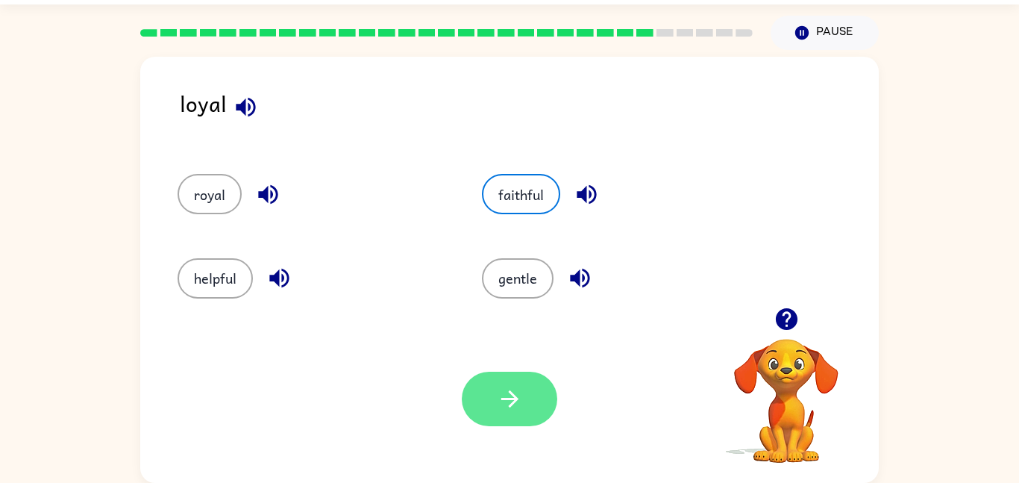
click at [483, 398] on button "button" at bounding box center [510, 399] width 96 height 54
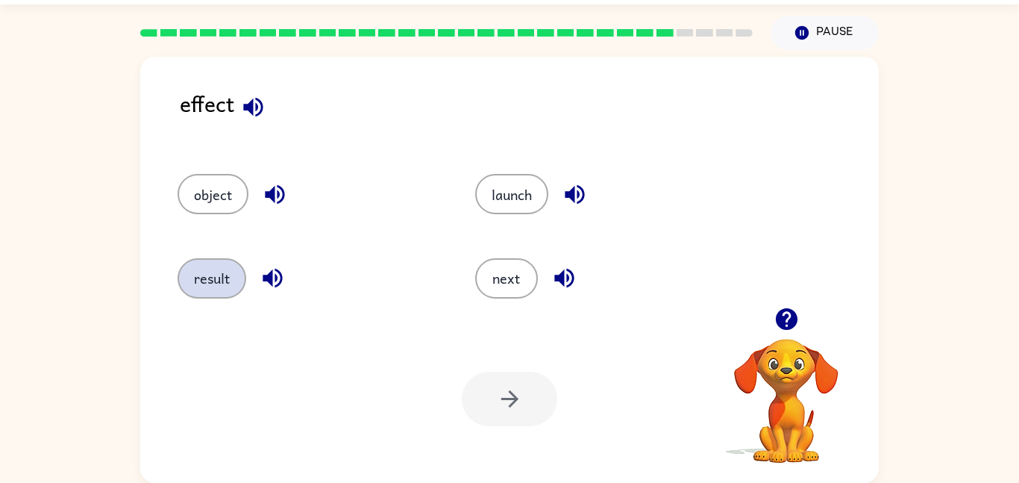
click at [203, 284] on button "result" at bounding box center [212, 278] width 69 height 40
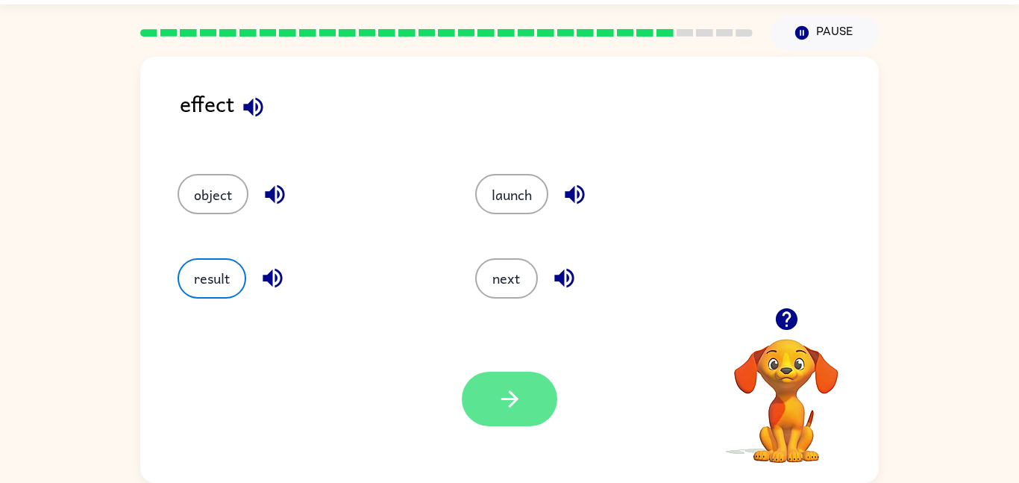
click at [504, 416] on button "button" at bounding box center [510, 399] width 96 height 54
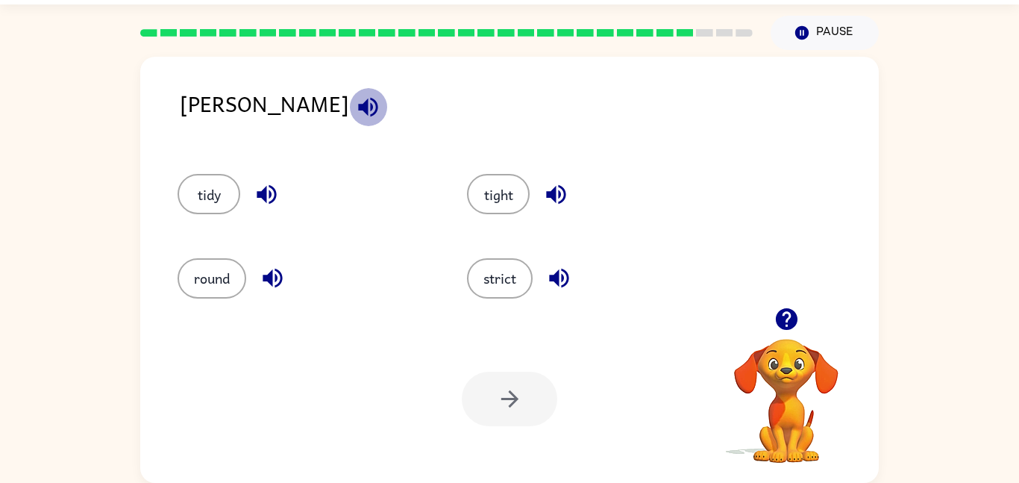
click at [358, 107] on icon "button" at bounding box center [367, 106] width 19 height 19
click at [509, 191] on button "tight" at bounding box center [498, 194] width 63 height 40
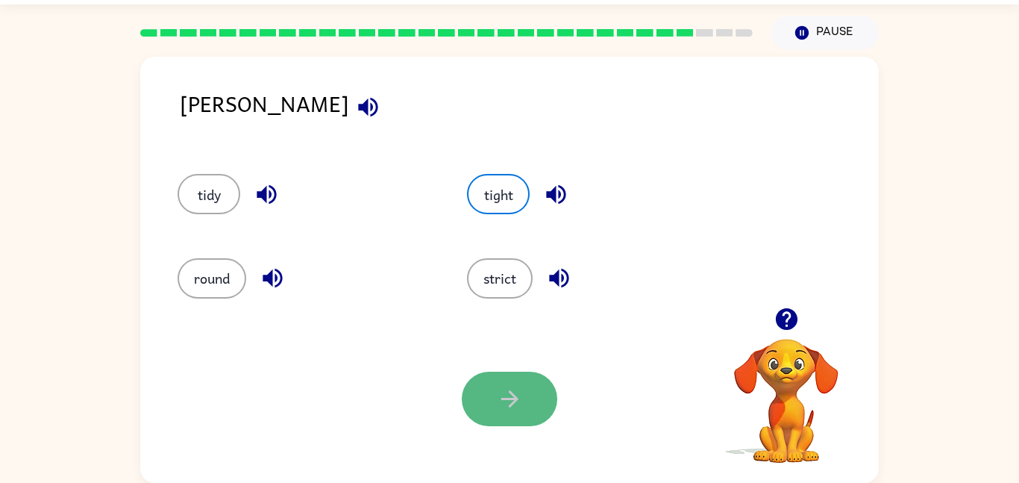
click at [492, 416] on button "button" at bounding box center [510, 399] width 96 height 54
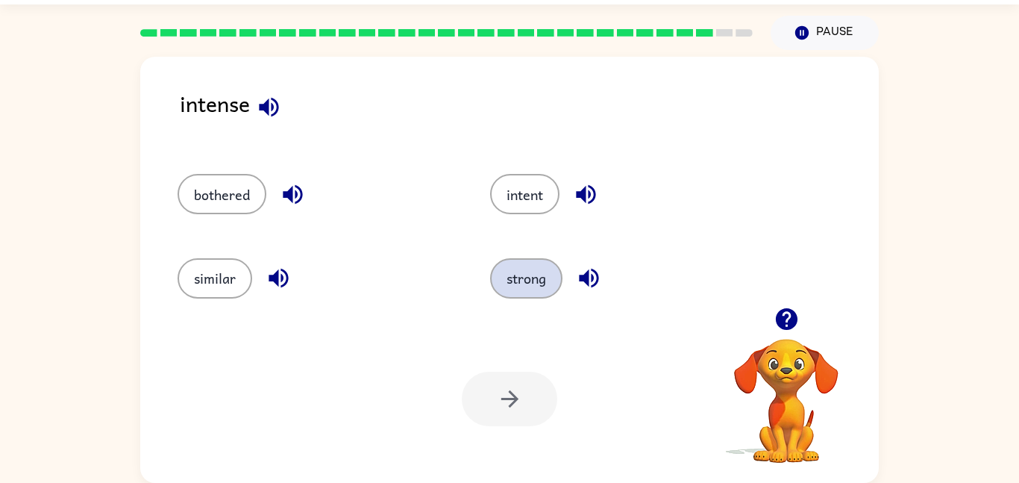
click at [523, 278] on button "strong" at bounding box center [526, 278] width 72 height 40
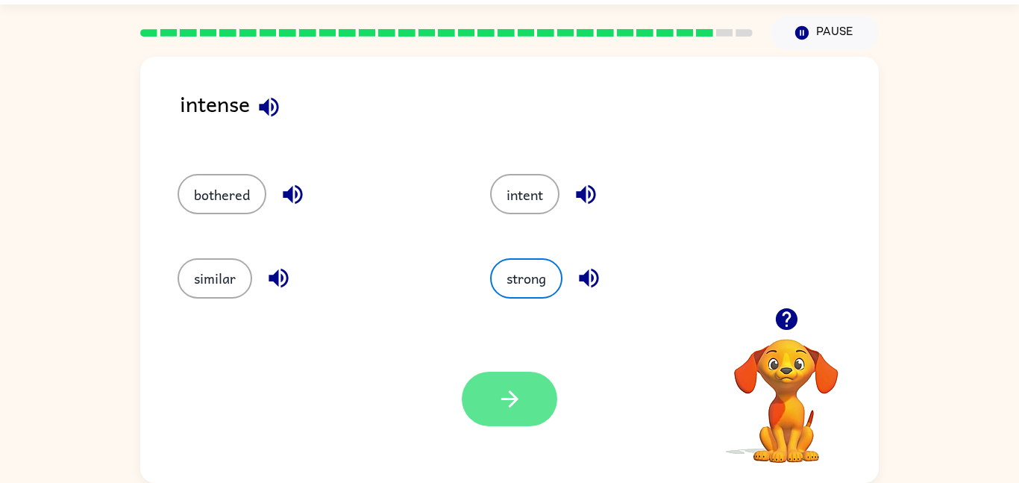
click at [512, 398] on icon "button" at bounding box center [510, 399] width 26 height 26
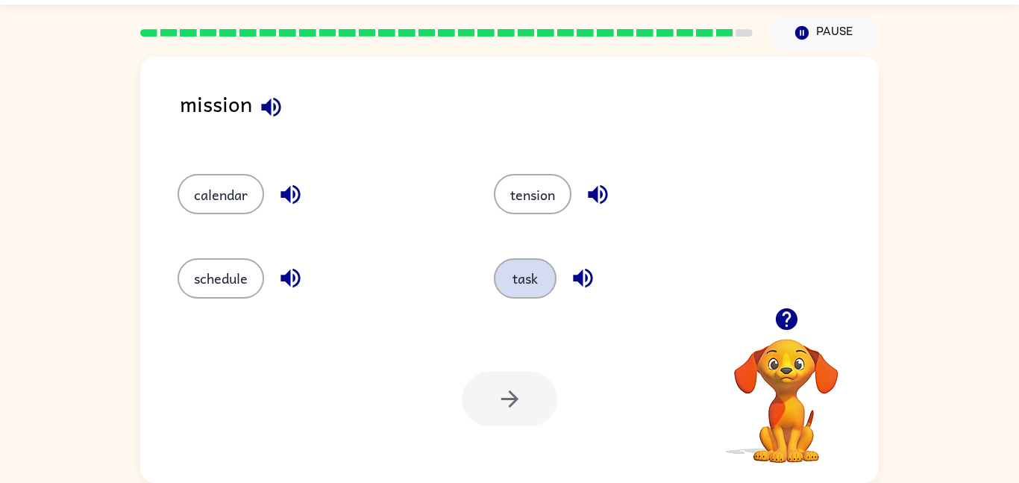
click at [539, 284] on button "task" at bounding box center [525, 278] width 63 height 40
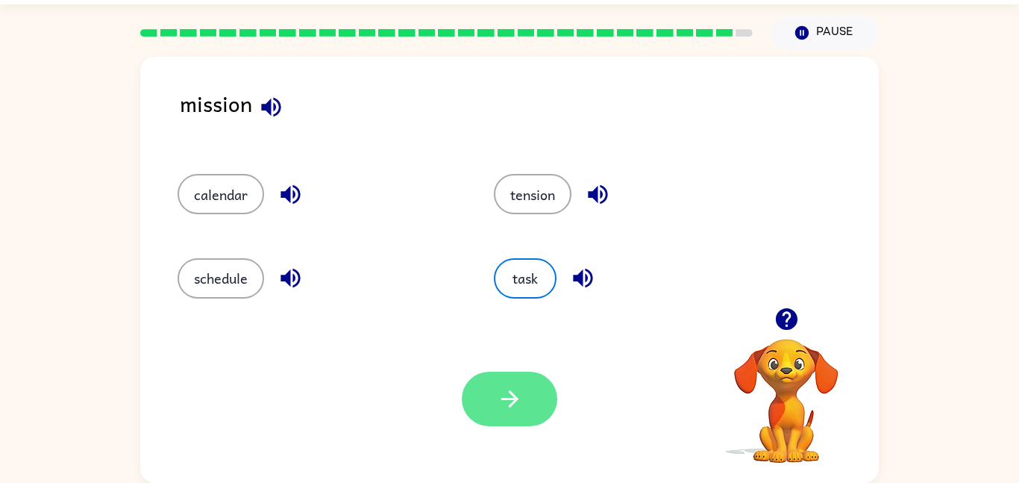
click at [500, 398] on icon "button" at bounding box center [510, 399] width 26 height 26
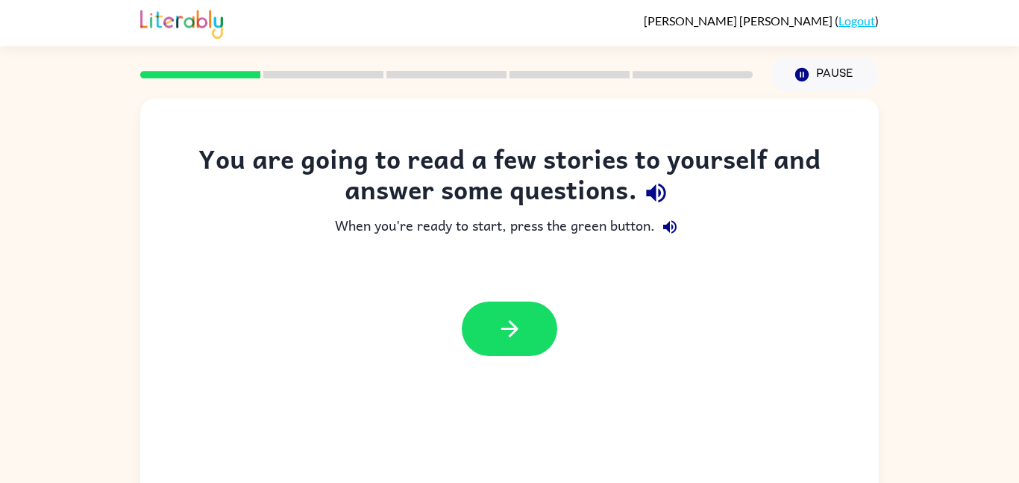
click at [507, 289] on div at bounding box center [509, 329] width 739 height 84
click at [518, 317] on icon "button" at bounding box center [510, 329] width 26 height 26
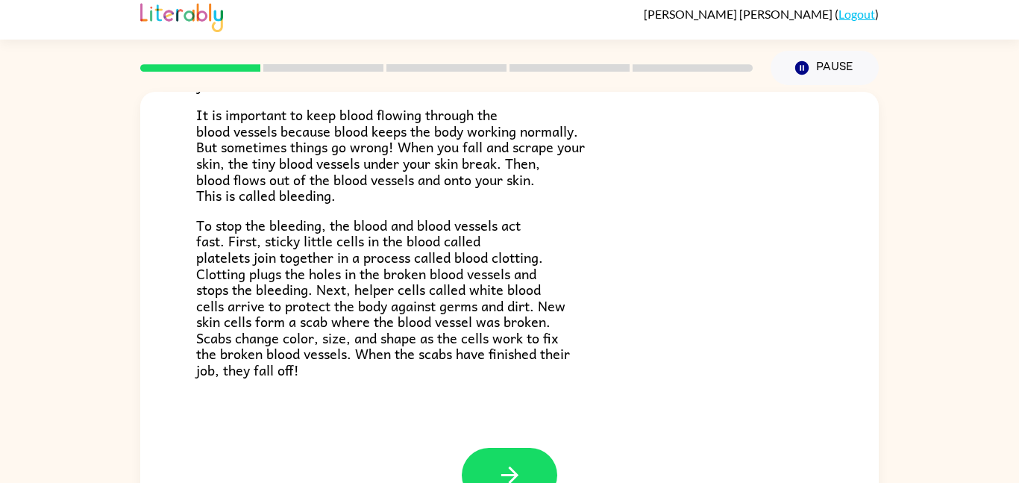
scroll to position [347, 0]
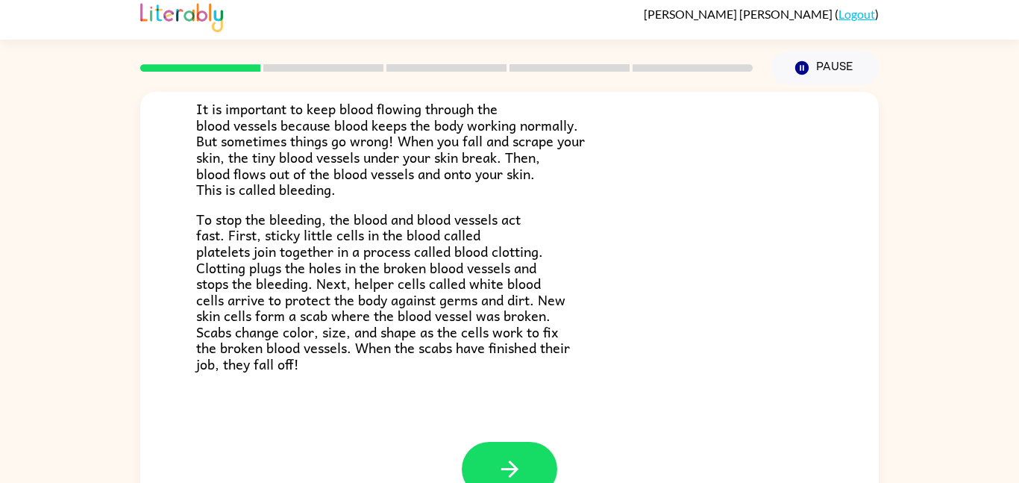
click at [610, 439] on div "Blood Blood moves through the body inside bendy tubes called blood vessels. The…" at bounding box center [509, 93] width 739 height 696
click at [592, 395] on div "Blood Blood moves through the body inside bendy tubes called blood vessels. The…" at bounding box center [509, 93] width 739 height 696
click at [494, 467] on button "button" at bounding box center [510, 469] width 96 height 54
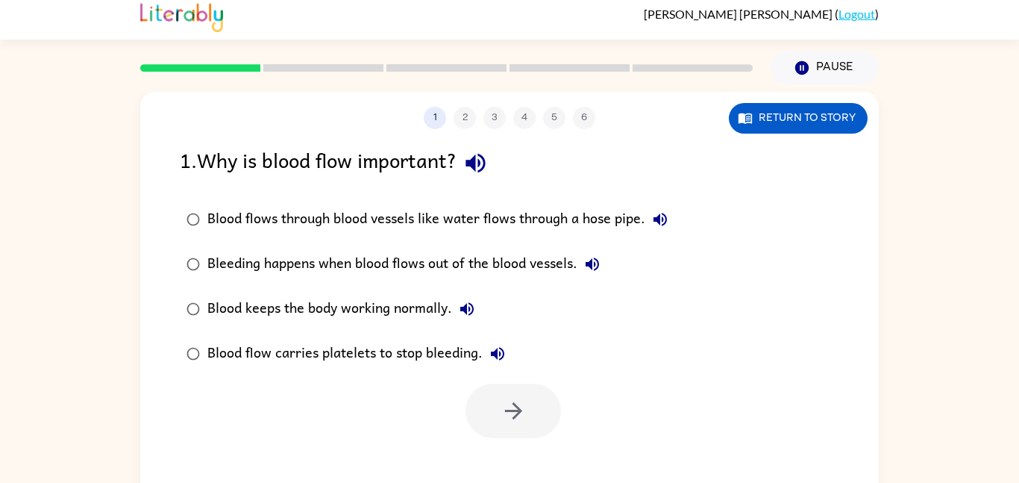
scroll to position [0, 0]
click at [370, 308] on div "Blood keeps the body working normally." at bounding box center [344, 309] width 275 height 30
click at [488, 407] on button "button" at bounding box center [514, 410] width 96 height 54
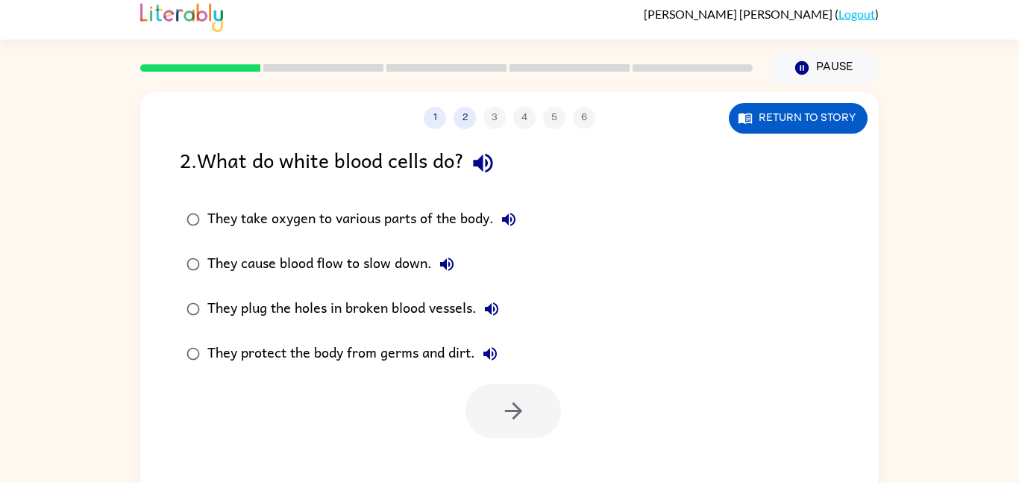
click at [337, 363] on div "They protect the body from germs and dirt." at bounding box center [356, 354] width 298 height 30
click at [488, 421] on button "button" at bounding box center [514, 410] width 96 height 54
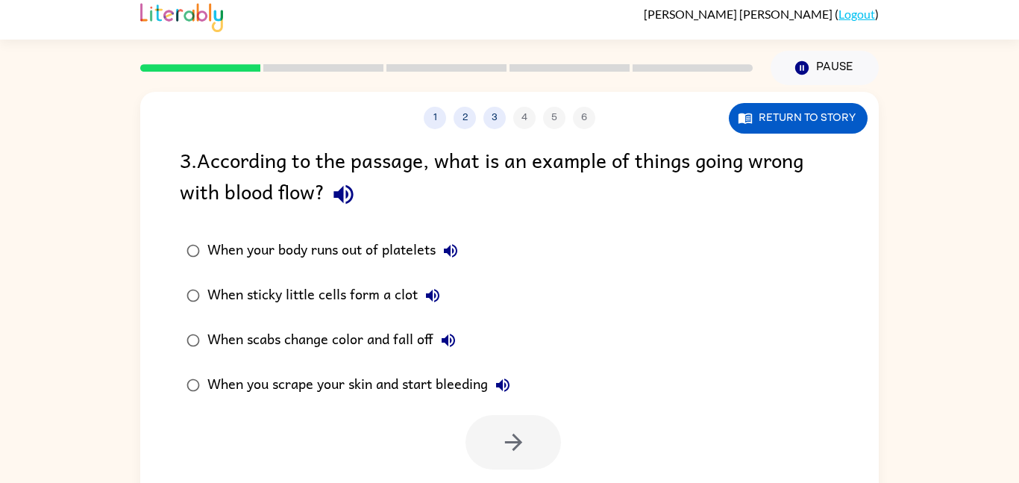
click at [346, 290] on div "When sticky little cells form a clot" at bounding box center [327, 296] width 240 height 30
click at [476, 445] on button "button" at bounding box center [514, 442] width 96 height 54
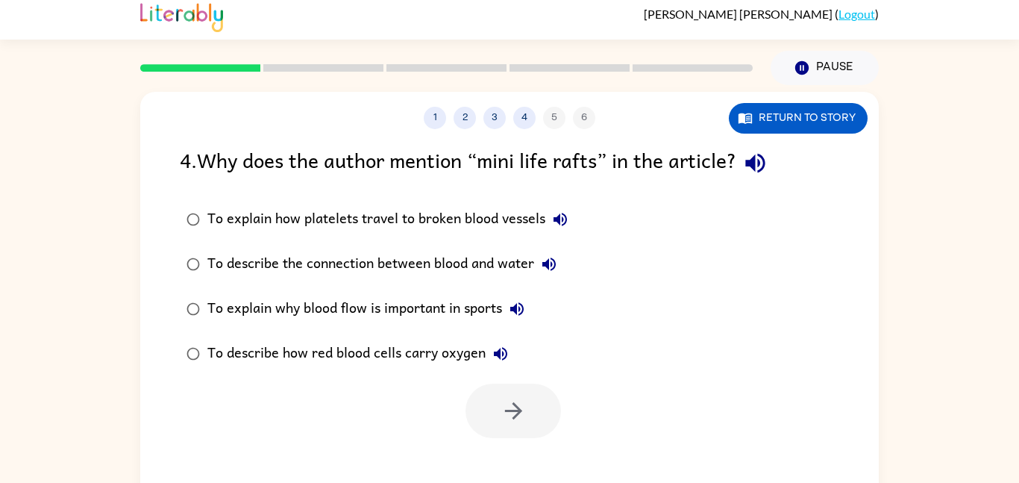
click at [450, 210] on div "To explain how platelets travel to broken blood vessels" at bounding box center [391, 219] width 368 height 30
click at [509, 409] on icon "button" at bounding box center [514, 411] width 26 height 26
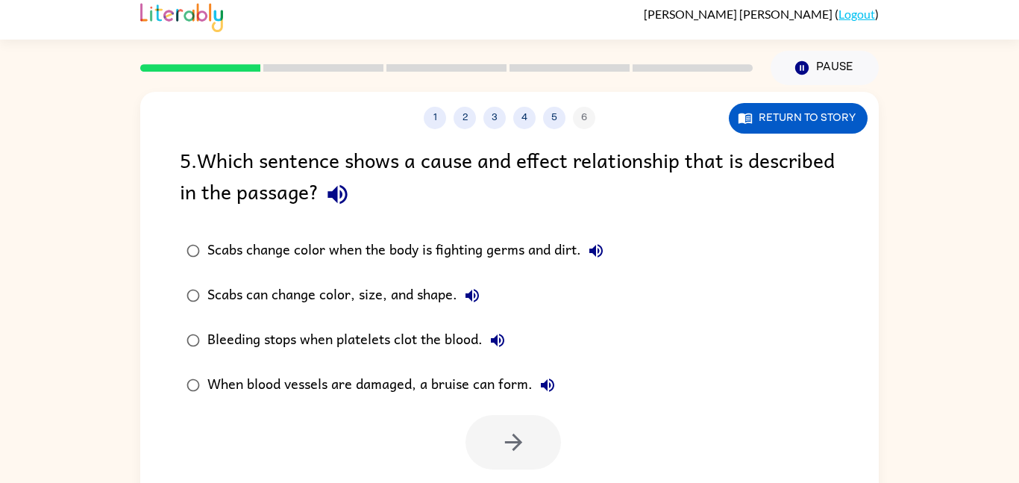
click at [498, 222] on div "5 . Which sentence shows a cause and effect relationship that is described in t…" at bounding box center [509, 306] width 739 height 325
click at [363, 323] on label "Bleeding stops when platelets clot the blood." at bounding box center [395, 340] width 447 height 45
click at [500, 461] on button "button" at bounding box center [514, 442] width 96 height 54
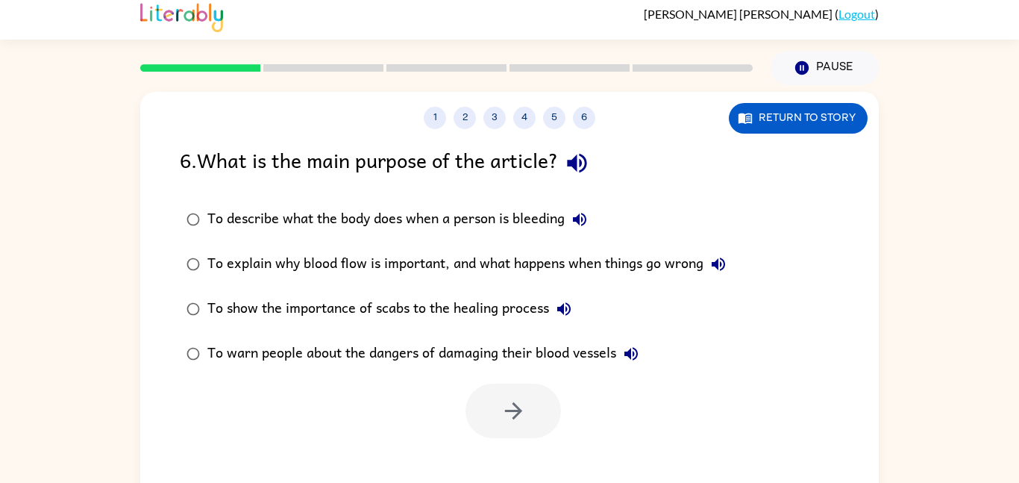
click at [402, 259] on div "To explain why blood flow is important, and what happens when things go wrong" at bounding box center [470, 264] width 526 height 30
click at [489, 413] on button "button" at bounding box center [514, 410] width 96 height 54
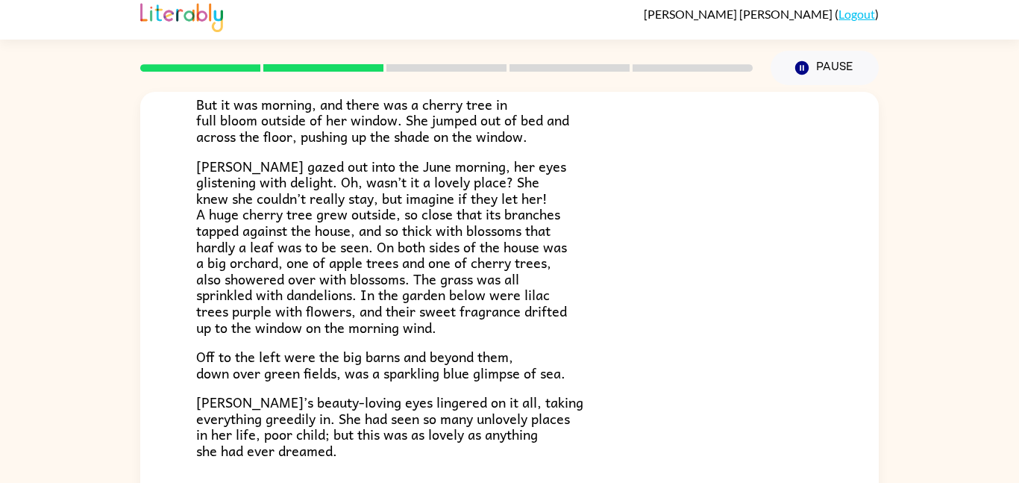
scroll to position [273, 0]
click at [525, 445] on span "[PERSON_NAME]’s beauty-loving eyes lingered on it all, taking everything greedi…" at bounding box center [389, 427] width 387 height 70
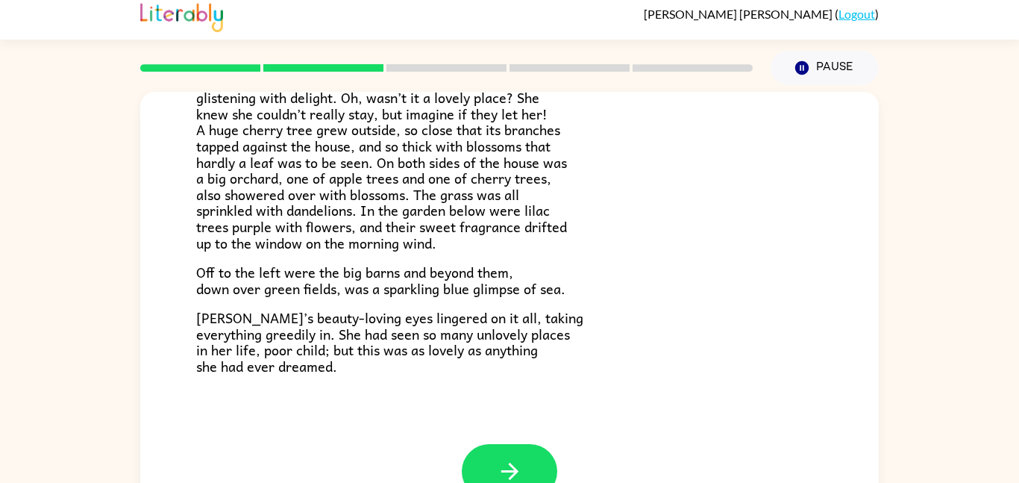
scroll to position [357, 0]
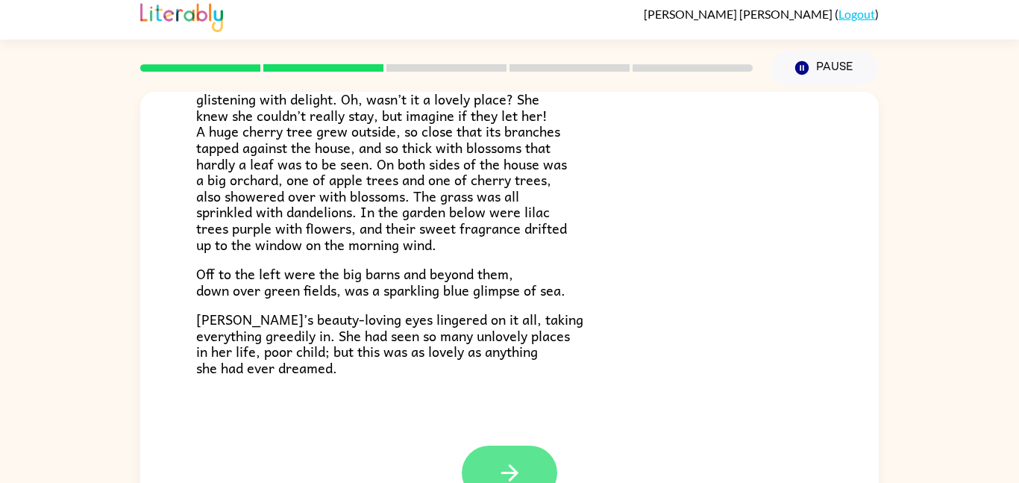
click at [525, 472] on button "button" at bounding box center [510, 472] width 96 height 54
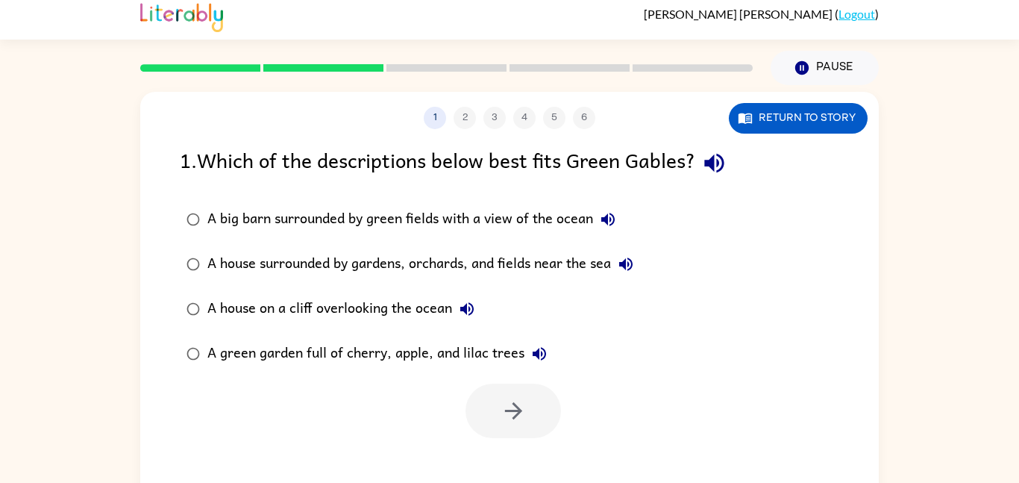
scroll to position [0, 0]
click at [412, 275] on div "A house surrounded by gardens, orchards, and fields near the sea" at bounding box center [423, 264] width 433 height 30
click at [381, 368] on div "A green garden full of cherry, apple, and lilac trees" at bounding box center [380, 354] width 347 height 30
click at [491, 421] on button "button" at bounding box center [514, 410] width 96 height 54
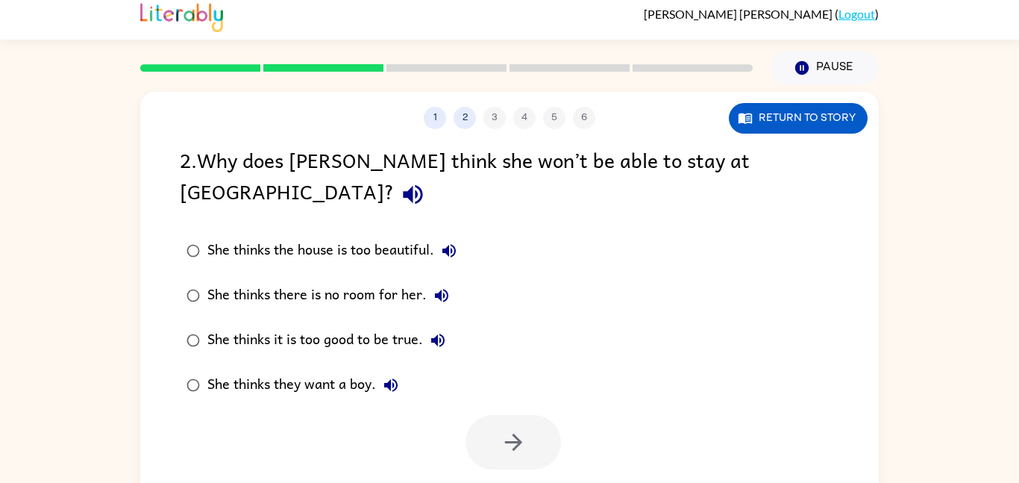
click at [361, 325] on div "She thinks it is too good to be true." at bounding box center [329, 340] width 245 height 30
click at [505, 461] on div "1 2 3 4 5 6 Return to story 2 . Why does [PERSON_NAME] think she won’t be able …" at bounding box center [509, 305] width 739 height 426
click at [513, 433] on icon "button" at bounding box center [512, 441] width 17 height 17
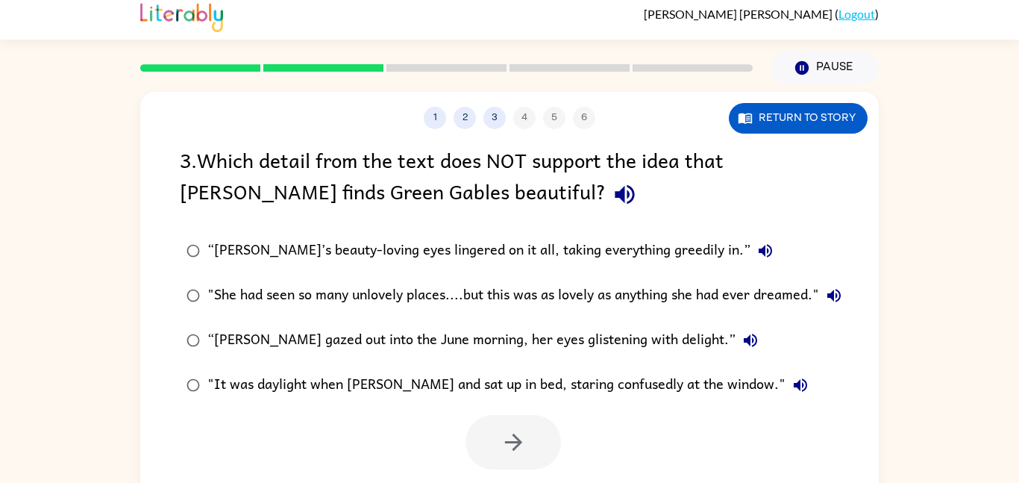
click at [429, 300] on div ""She had seen so many unlovely places....but this was as lovely as anything she…" at bounding box center [528, 296] width 642 height 30
click at [510, 468] on button "button" at bounding box center [514, 442] width 96 height 54
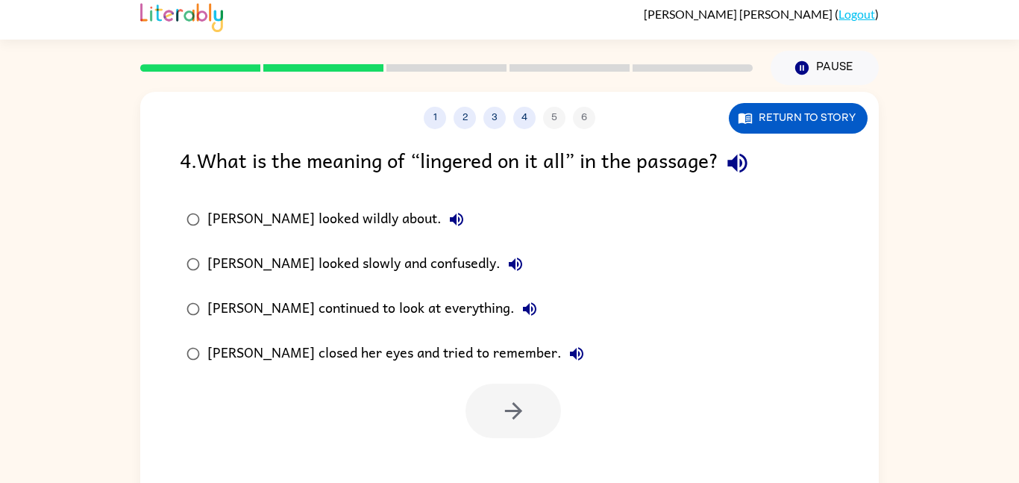
click at [397, 312] on div "[PERSON_NAME] continued to look at everything." at bounding box center [375, 309] width 337 height 30
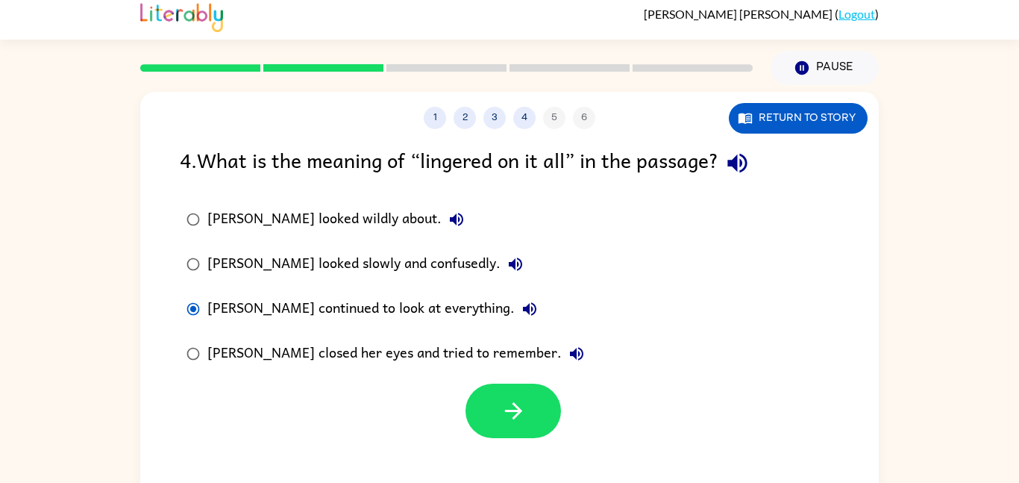
click at [458, 366] on div "[PERSON_NAME] closed her eyes and tried to remember." at bounding box center [399, 354] width 384 height 30
click at [493, 407] on button "button" at bounding box center [514, 410] width 96 height 54
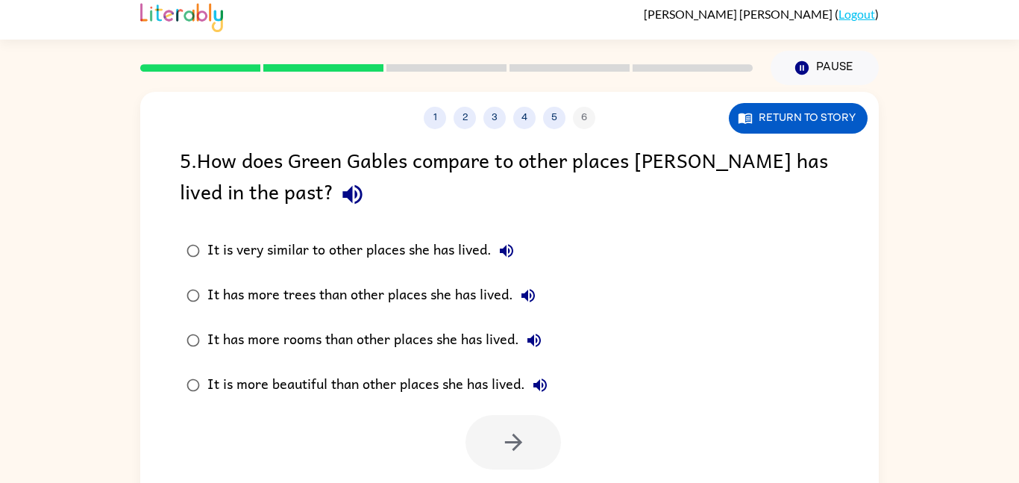
click at [483, 391] on div "It is more beautiful than other places she has lived." at bounding box center [381, 385] width 348 height 30
click at [513, 463] on button "button" at bounding box center [514, 442] width 96 height 54
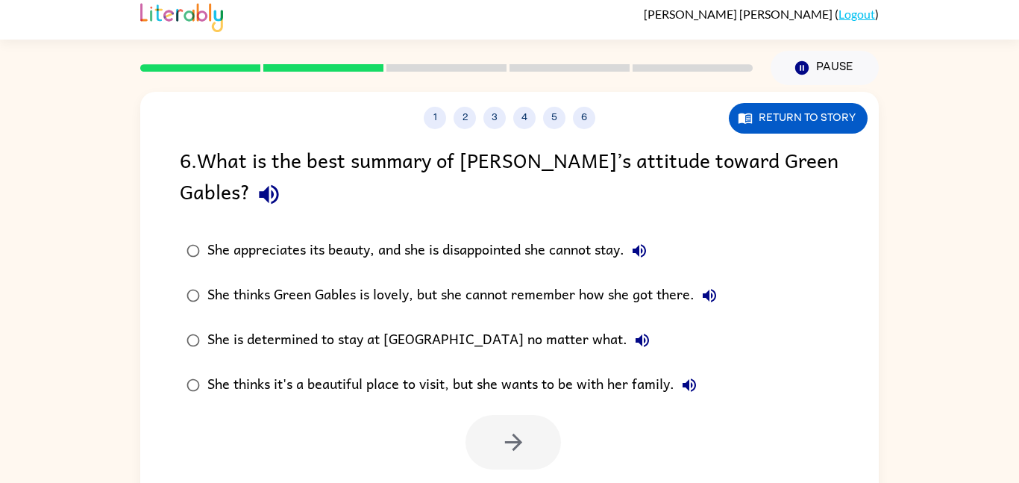
click at [461, 290] on div "She thinks Green Gables is lovely, but she cannot remember how she got there." at bounding box center [465, 296] width 517 height 30
click at [549, 480] on div "1 2 3 4 5 6 Return to story 6 . What is the best summary of [PERSON_NAME]’s att…" at bounding box center [509, 305] width 739 height 426
click at [532, 462] on button "button" at bounding box center [514, 442] width 96 height 54
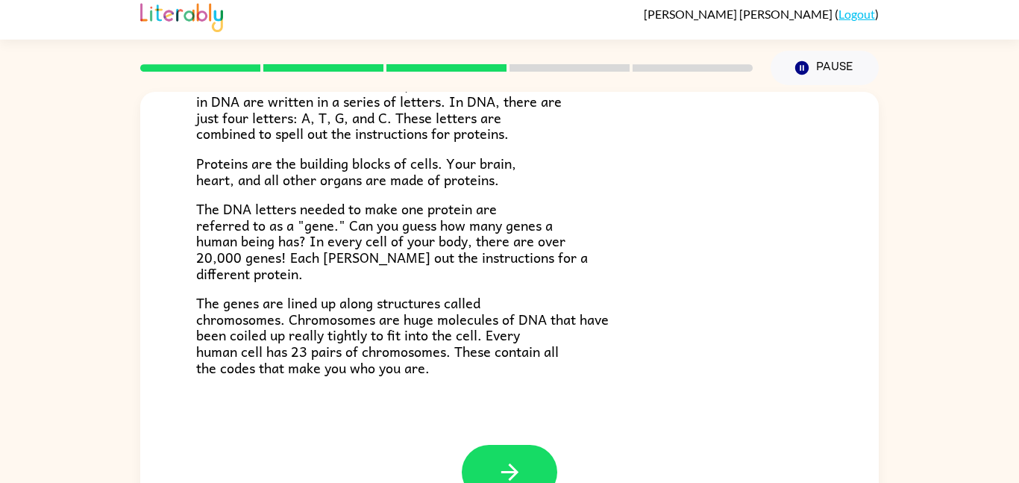
scroll to position [262, 0]
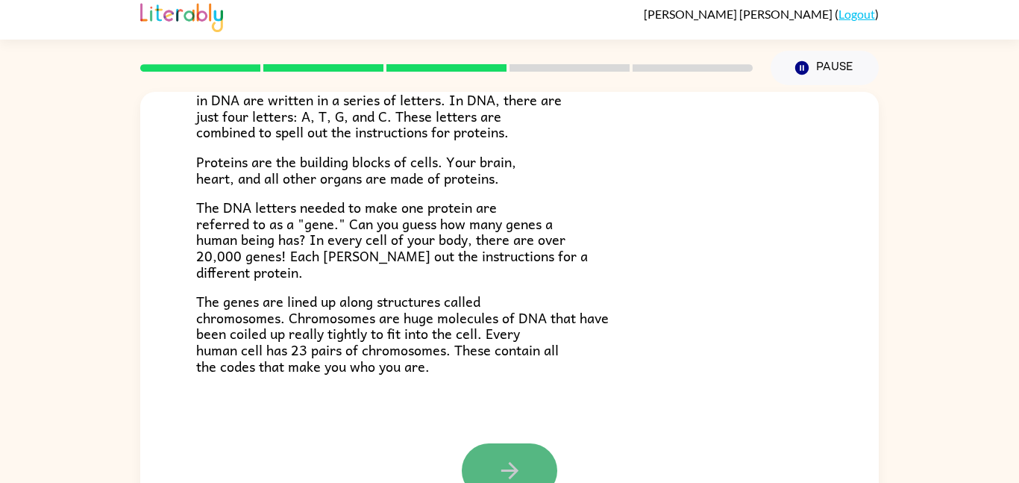
click at [501, 464] on icon "button" at bounding box center [510, 470] width 26 height 26
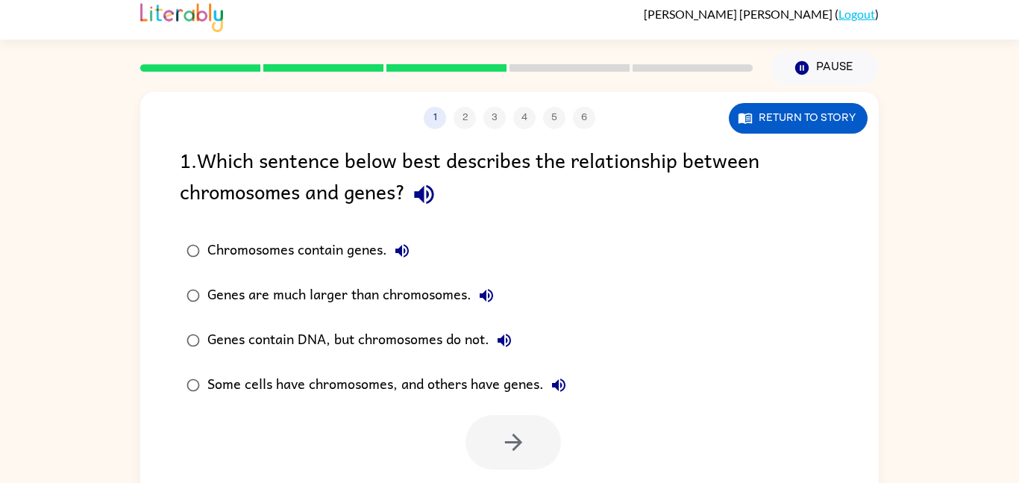
click at [395, 401] on label "Some cells have chromosomes, and others have genes." at bounding box center [377, 385] width 410 height 45
click at [472, 438] on button "button" at bounding box center [514, 442] width 96 height 54
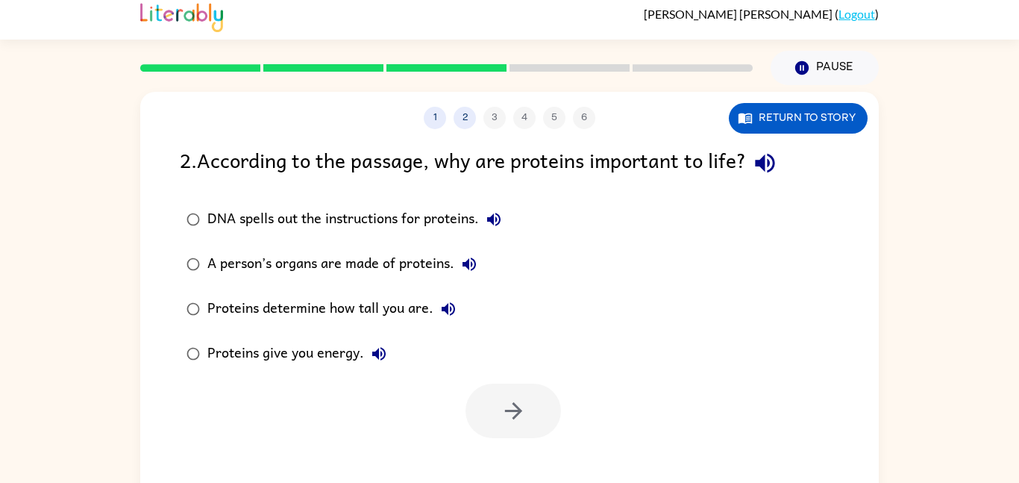
click at [375, 310] on div "Proteins determine how tall you are." at bounding box center [335, 309] width 256 height 30
click at [500, 425] on button "button" at bounding box center [514, 410] width 96 height 54
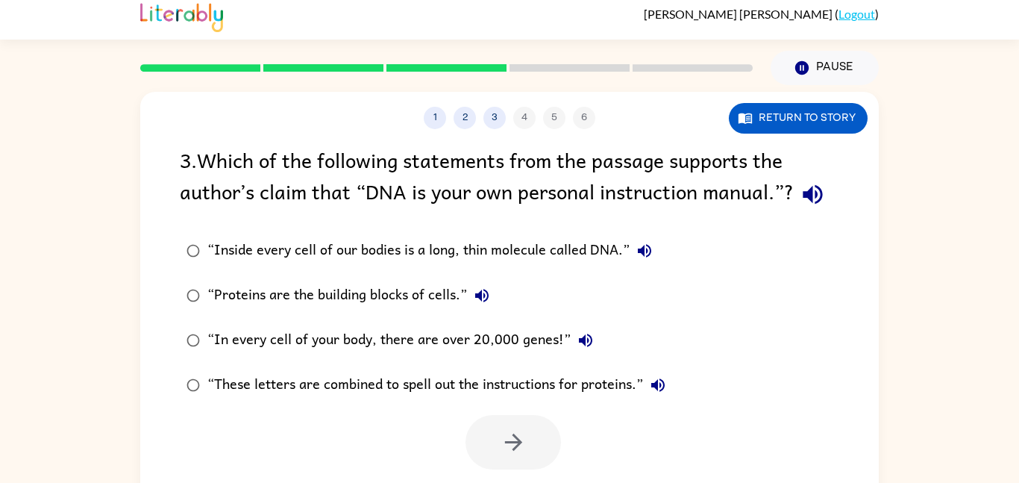
click at [472, 393] on div "“These letters are combined to spell out the instructions for proteins.”" at bounding box center [440, 385] width 466 height 30
click at [502, 447] on icon "button" at bounding box center [514, 442] width 26 height 26
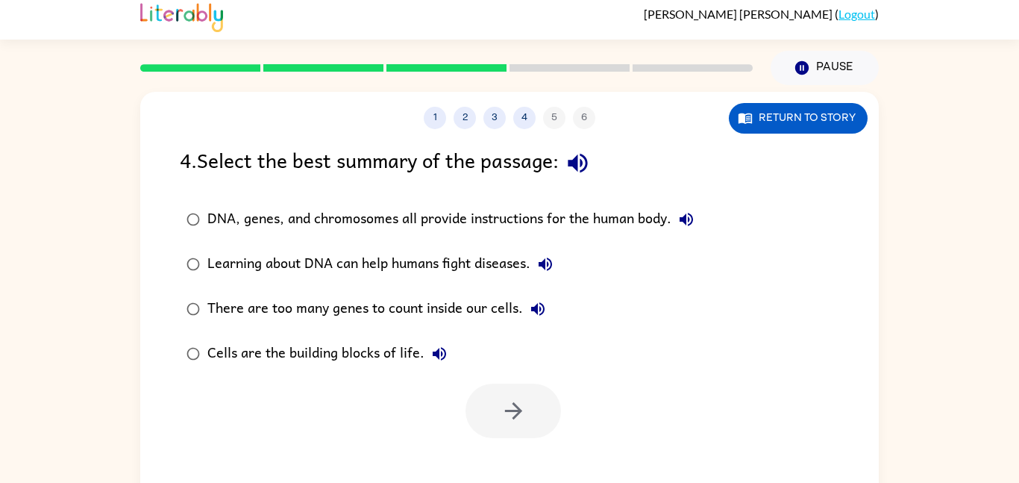
click at [502, 447] on div "1 2 3 4 5 6 Return to story 4 . Select the best summary of the passage: DNA, ge…" at bounding box center [509, 305] width 739 height 426
click at [457, 237] on label "DNA, genes, and chromosomes all provide instructions for the human body." at bounding box center [440, 219] width 537 height 45
click at [486, 417] on button "button" at bounding box center [514, 410] width 96 height 54
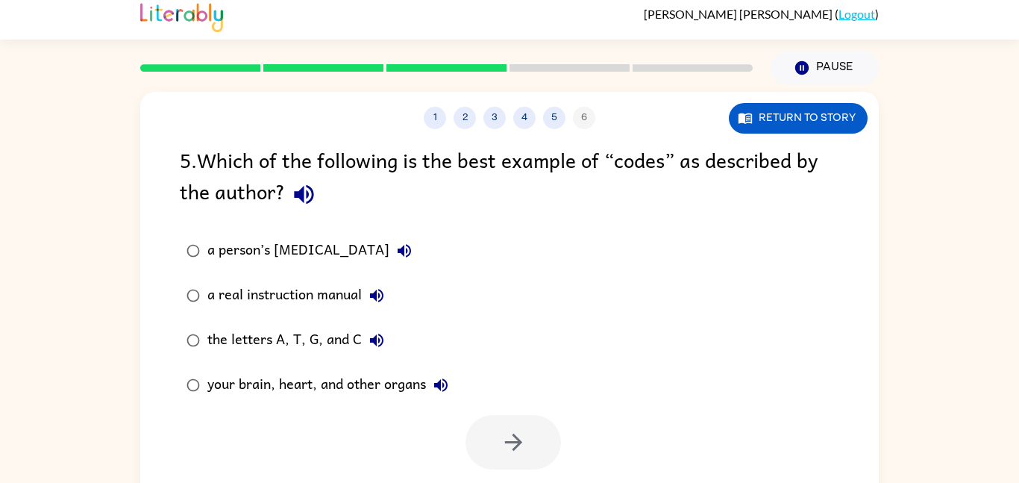
click at [324, 404] on label "your brain, heart, and other organs" at bounding box center [318, 385] width 292 height 45
click at [505, 444] on icon "button" at bounding box center [514, 442] width 26 height 26
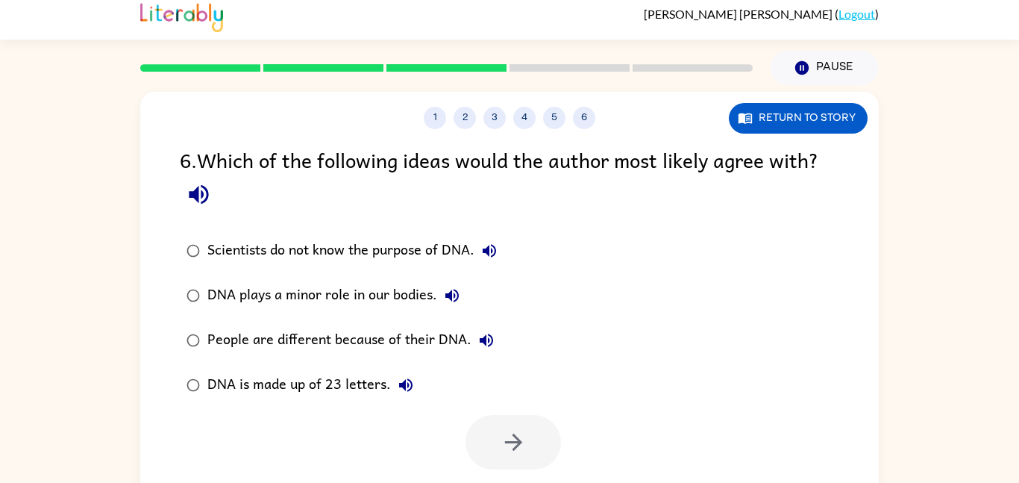
click at [410, 296] on div "DNA plays a minor role in our bodies." at bounding box center [337, 296] width 260 height 30
click at [478, 450] on button "button" at bounding box center [514, 442] width 96 height 54
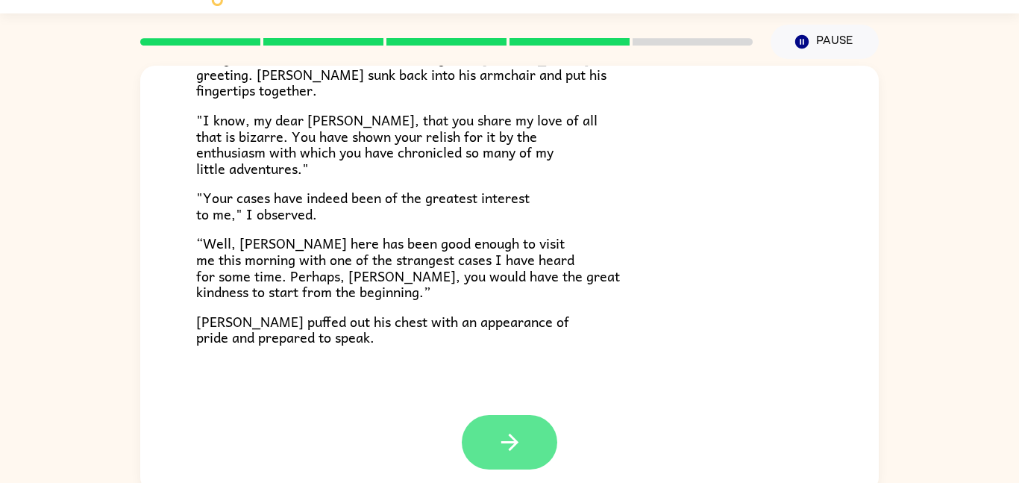
scroll to position [42, 0]
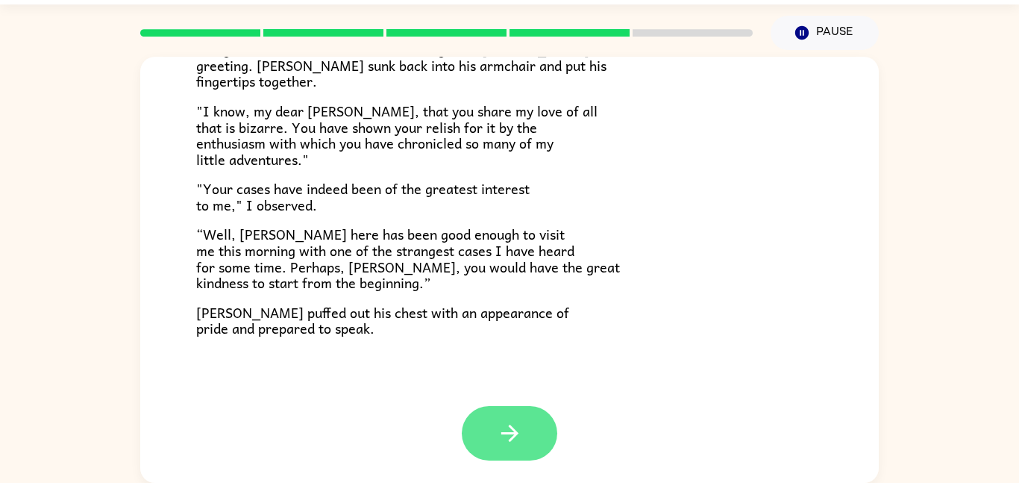
click at [501, 454] on button "button" at bounding box center [510, 433] width 96 height 54
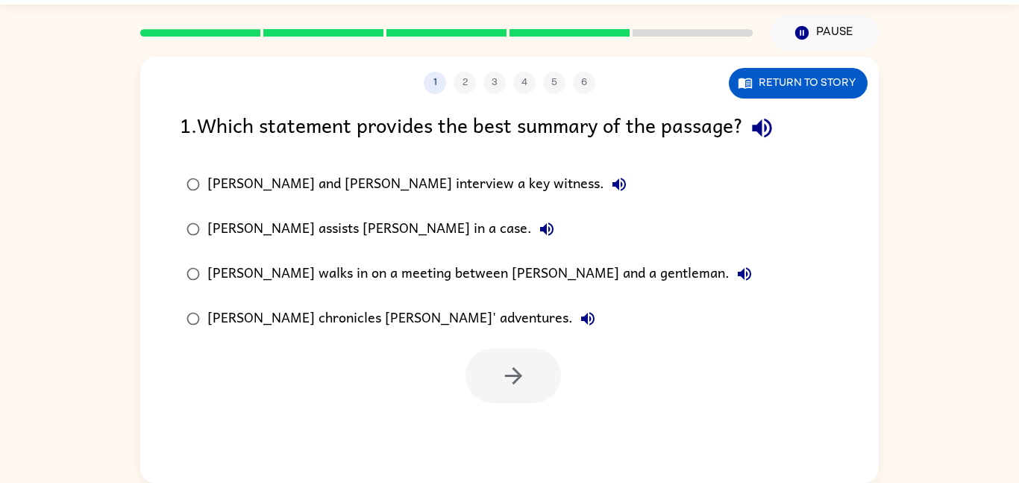
scroll to position [0, 0]
click at [438, 189] on div "[PERSON_NAME] and [PERSON_NAME] interview a key witness." at bounding box center [420, 184] width 427 height 30
click at [394, 224] on div "[PERSON_NAME] assists [PERSON_NAME] in a case." at bounding box center [384, 229] width 354 height 30
click at [501, 367] on icon "button" at bounding box center [514, 376] width 26 height 26
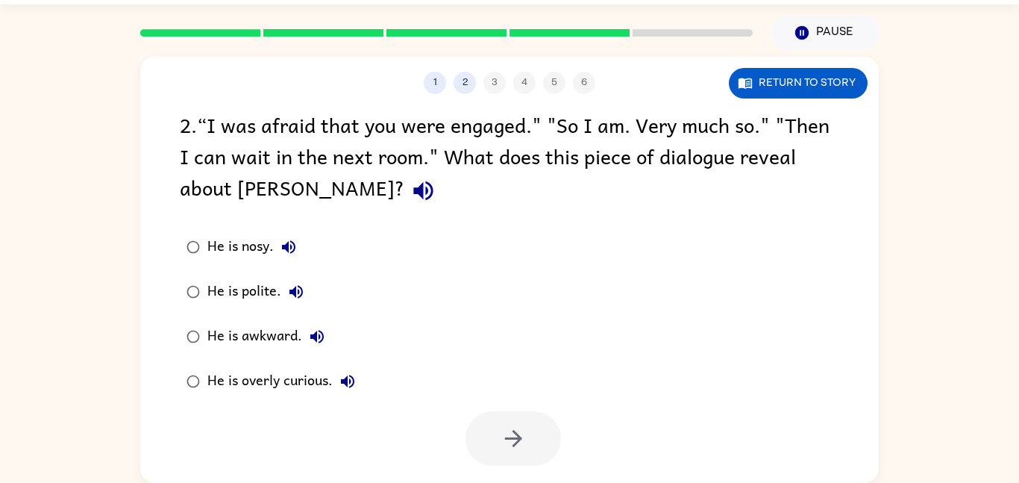
click at [277, 303] on div "He is polite." at bounding box center [259, 292] width 104 height 30
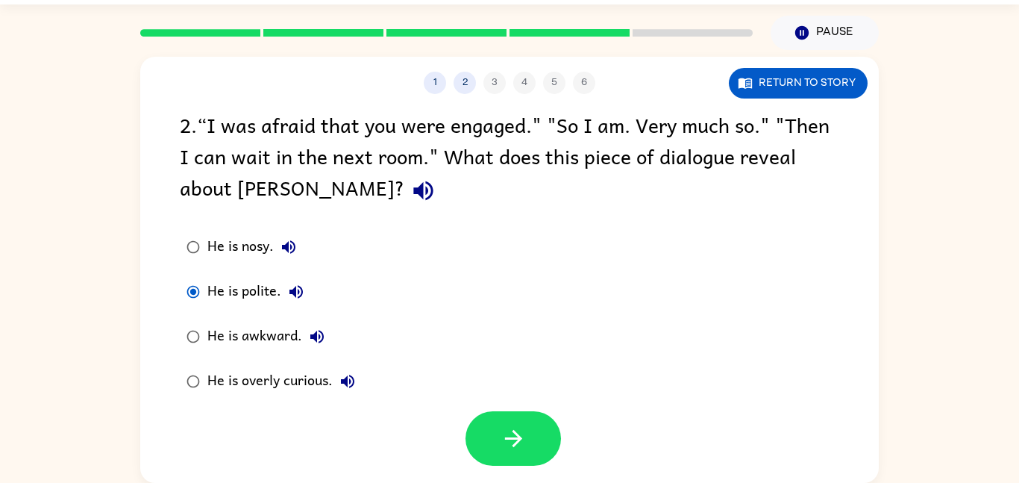
click at [278, 397] on label "He is overly curious." at bounding box center [271, 381] width 198 height 45
click at [437, 436] on div at bounding box center [509, 435] width 739 height 62
click at [476, 446] on button "button" at bounding box center [514, 438] width 96 height 54
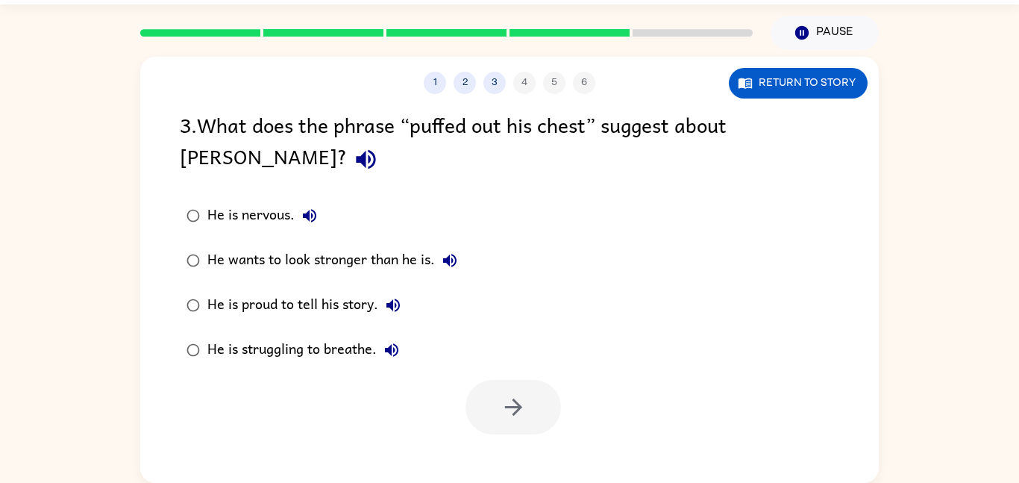
click at [273, 241] on label "He wants to look stronger than he is." at bounding box center [322, 260] width 301 height 45
click at [256, 202] on div "He is nervous." at bounding box center [265, 216] width 117 height 30
click at [483, 375] on div at bounding box center [509, 403] width 739 height 62
click at [502, 411] on icon "button" at bounding box center [514, 407] width 26 height 26
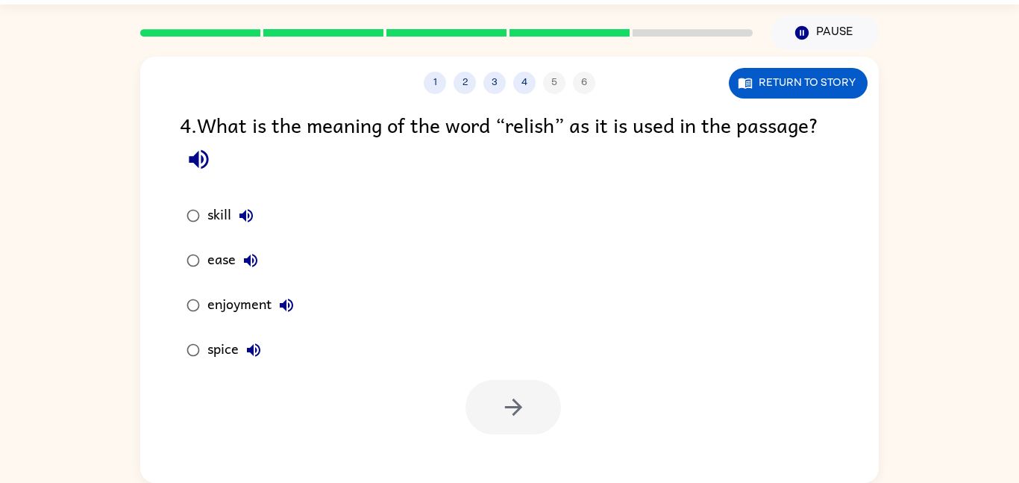
click at [242, 307] on div "enjoyment" at bounding box center [254, 305] width 94 height 30
click at [519, 425] on button "button" at bounding box center [514, 407] width 96 height 54
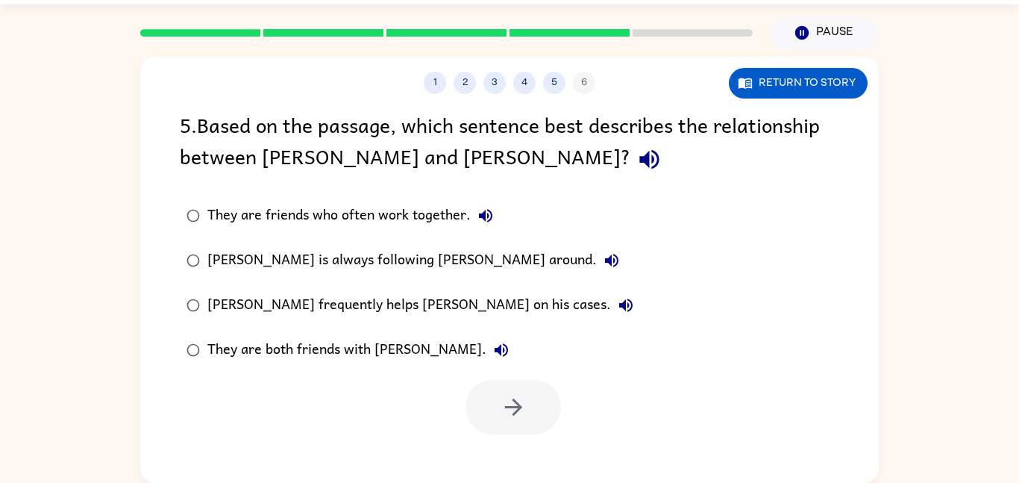
click at [295, 313] on div "[PERSON_NAME] frequently helps [PERSON_NAME] on his cases." at bounding box center [423, 305] width 433 height 30
click at [485, 408] on button "button" at bounding box center [514, 407] width 96 height 54
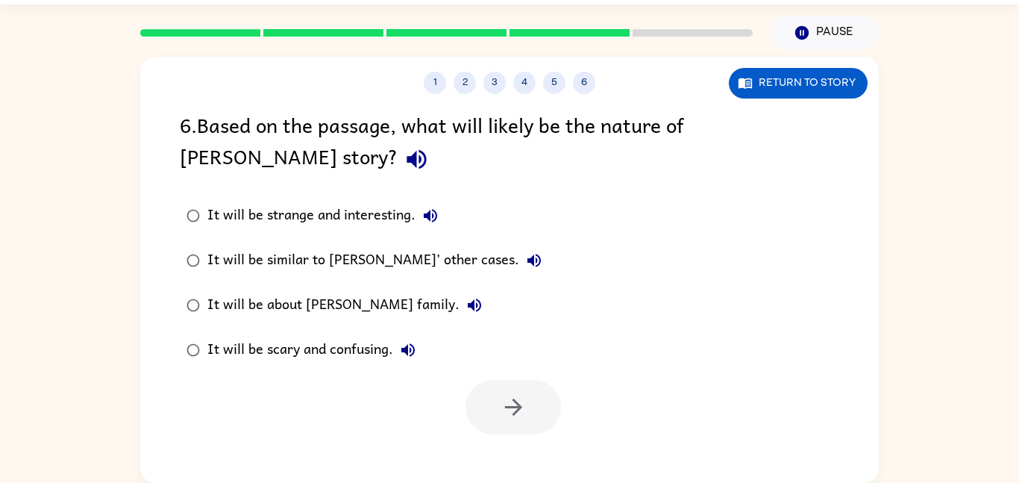
click at [316, 257] on div "It will be similar to [PERSON_NAME]’ other cases." at bounding box center [378, 260] width 342 height 30
click at [501, 415] on icon "button" at bounding box center [514, 407] width 26 height 26
